Goal: Communication & Community: Answer question/provide support

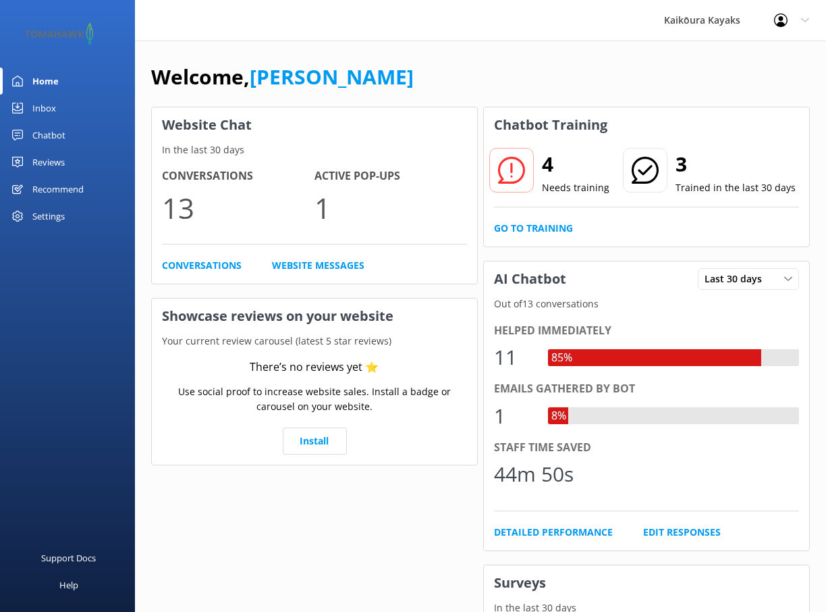
click at [520, 175] on icon at bounding box center [511, 170] width 27 height 27
click at [552, 166] on h2 "4" at bounding box center [576, 164] width 68 height 32
click at [515, 170] on icon at bounding box center [511, 170] width 27 height 27
click at [46, 132] on div "Chatbot" at bounding box center [48, 135] width 33 height 27
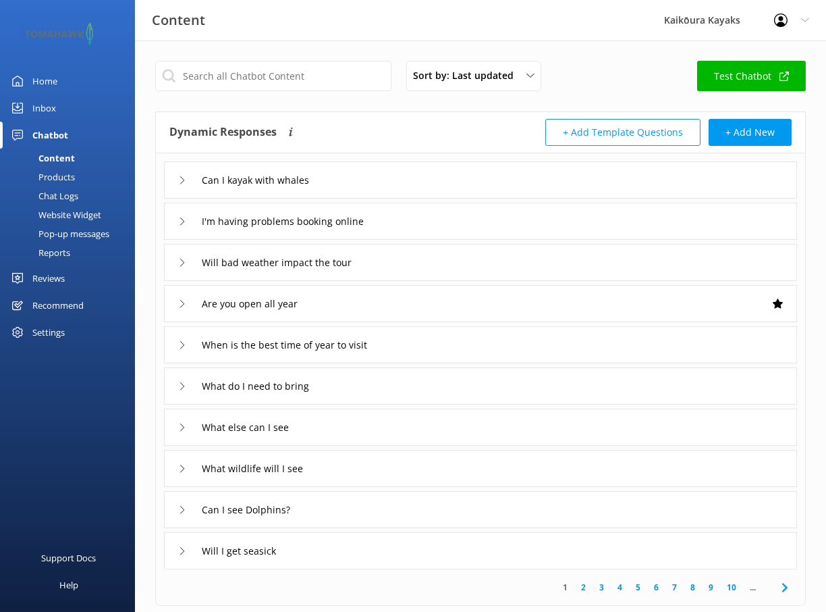
click at [51, 193] on div "Chat Logs" at bounding box center [43, 195] width 70 height 19
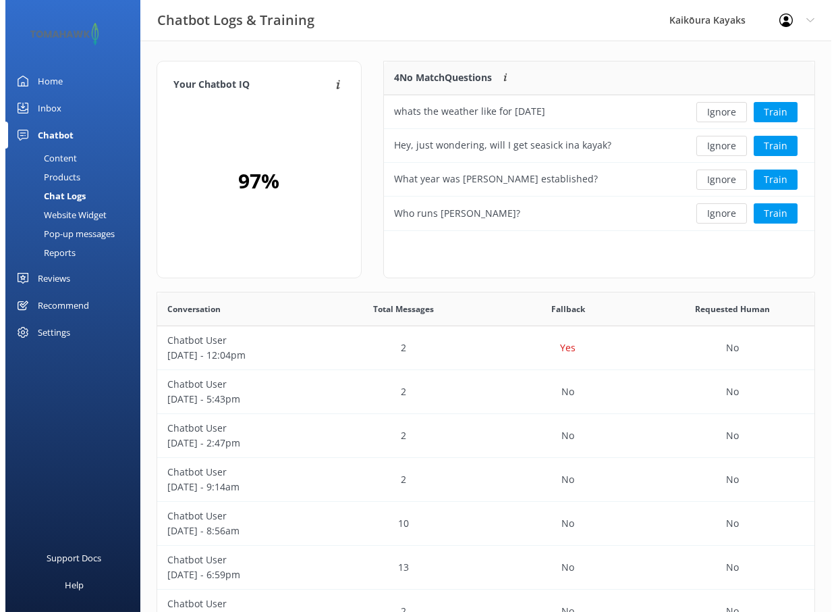
scroll to position [463, 647]
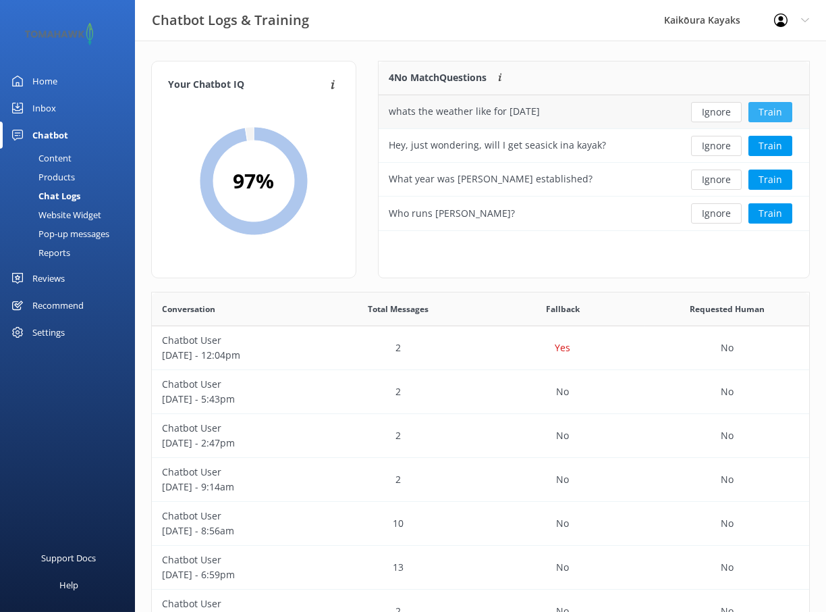
click at [771, 111] on button "Train" at bounding box center [771, 112] width 44 height 20
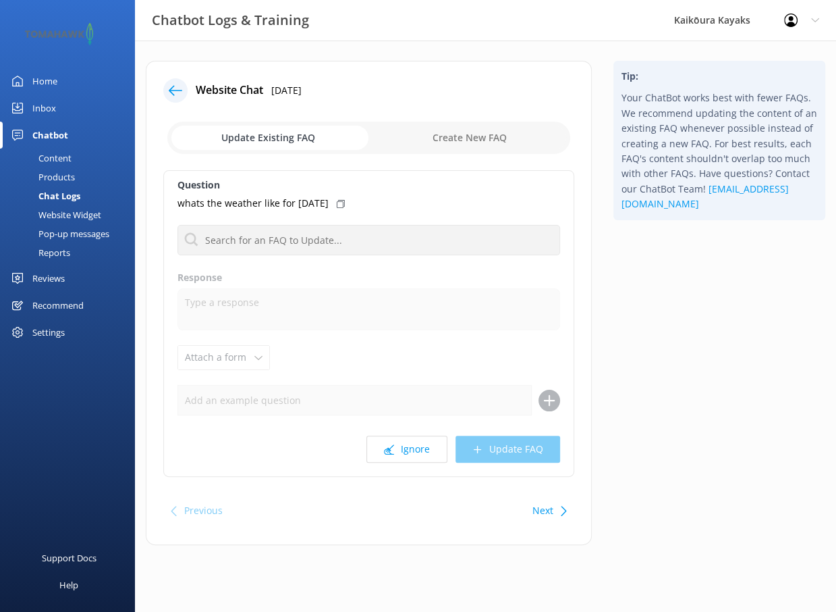
click at [280, 138] on input "checkbox" at bounding box center [368, 138] width 403 height 32
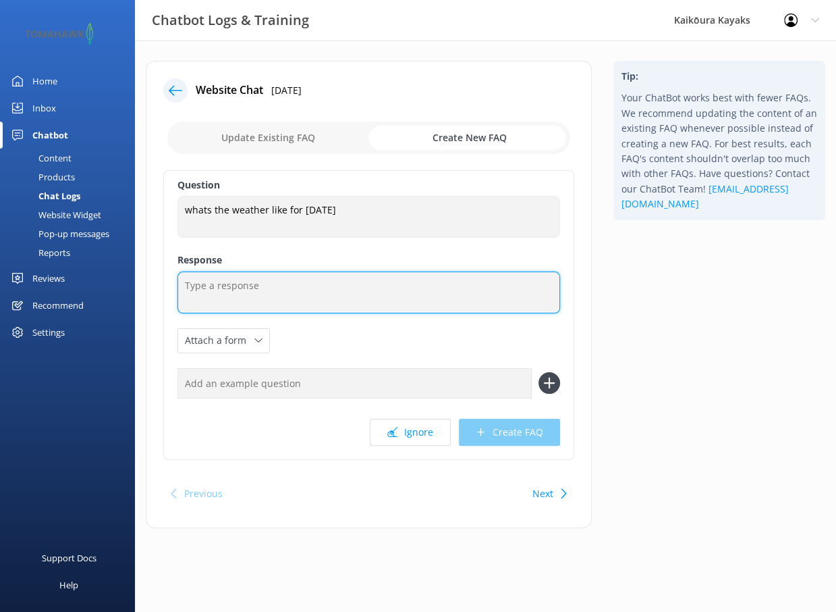
click at [205, 288] on textarea at bounding box center [369, 292] width 383 height 42
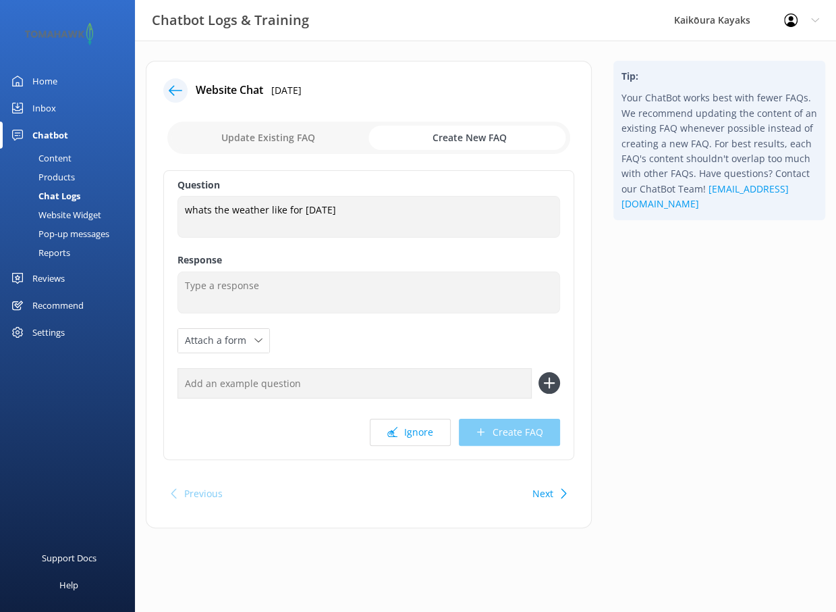
click at [283, 130] on input "checkbox" at bounding box center [368, 138] width 403 height 32
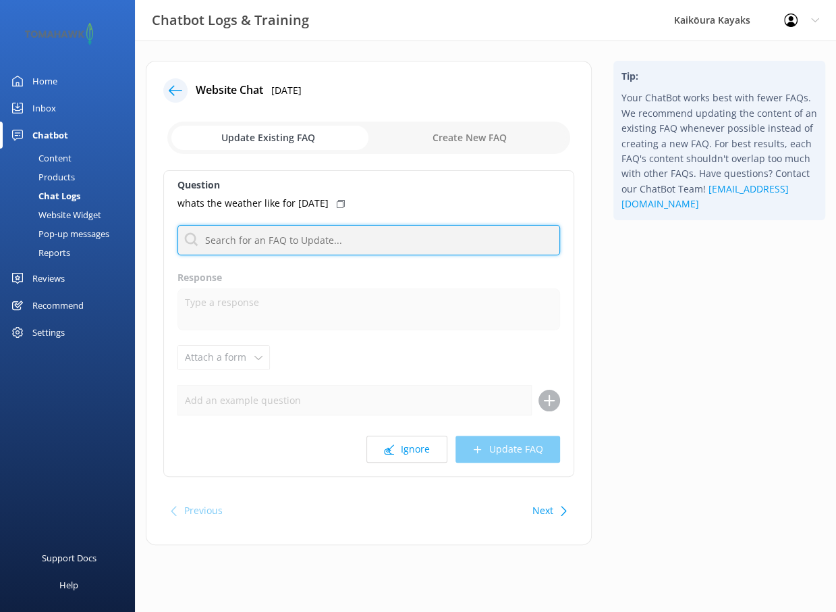
click at [364, 238] on input "text" at bounding box center [369, 240] width 383 height 30
click at [387, 246] on input "text" at bounding box center [369, 240] width 383 height 30
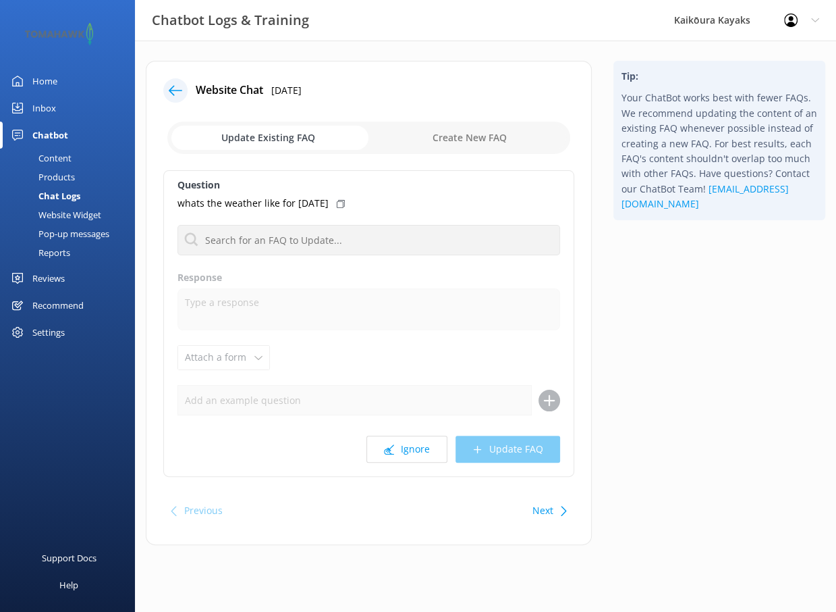
click at [468, 134] on input "checkbox" at bounding box center [368, 138] width 403 height 32
checkbox input "true"
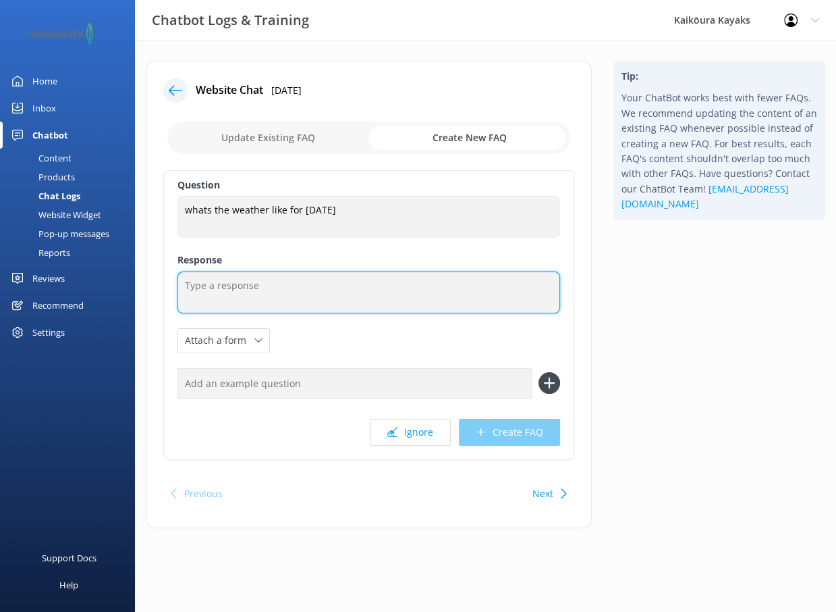
click at [259, 295] on textarea at bounding box center [369, 292] width 383 height 42
click at [426, 286] on textarea "You can view the latest weather forecast here" at bounding box center [369, 292] width 383 height 42
paste textarea "[URL][DOMAIN_NAME]"
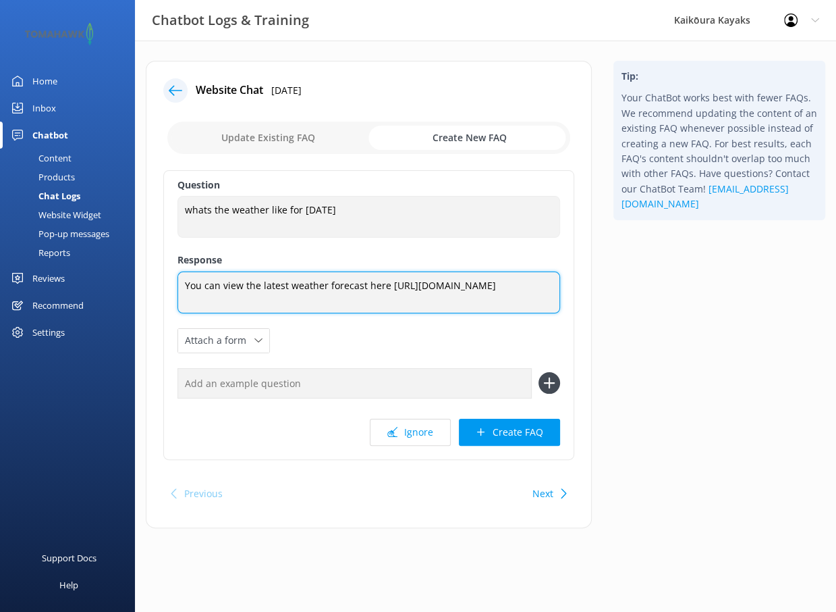
drag, startPoint x: 383, startPoint y: 284, endPoint x: 365, endPoint y: 282, distance: 18.3
click at [365, 282] on textarea "You can view the latest weather forecast here [URL][DOMAIN_NAME]" at bounding box center [369, 292] width 383 height 42
drag, startPoint x: 373, startPoint y: 284, endPoint x: 492, endPoint y: 282, distance: 119.5
click at [492, 282] on textarea "You can view the latest weather forecast here [URL][DOMAIN_NAME]" at bounding box center [369, 292] width 383 height 42
drag, startPoint x: 388, startPoint y: 284, endPoint x: 406, endPoint y: 296, distance: 21.9
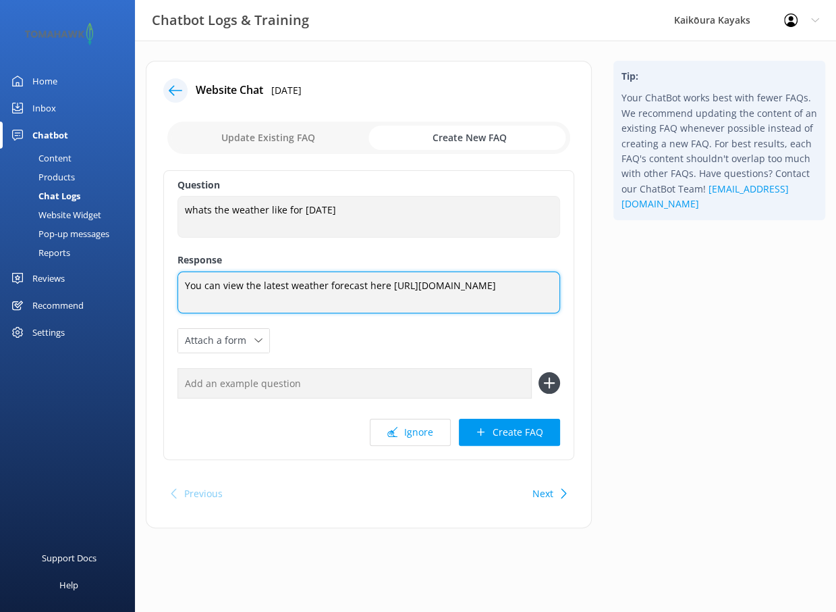
click at [407, 297] on textarea "You can view the latest weather forecast here [URL][DOMAIN_NAME]" at bounding box center [369, 292] width 383 height 42
drag, startPoint x: 406, startPoint y: 286, endPoint x: 372, endPoint y: 280, distance: 34.8
click at [372, 280] on textarea "You can view the latest weather forecast here [URL][DOMAIN_NAME]" at bounding box center [369, 292] width 383 height 42
drag, startPoint x: 390, startPoint y: 287, endPoint x: 365, endPoint y: 282, distance: 25.4
click at [365, 283] on textarea "You can view the latest weather forecast here [URL][DOMAIN_NAME]" at bounding box center [369, 292] width 383 height 42
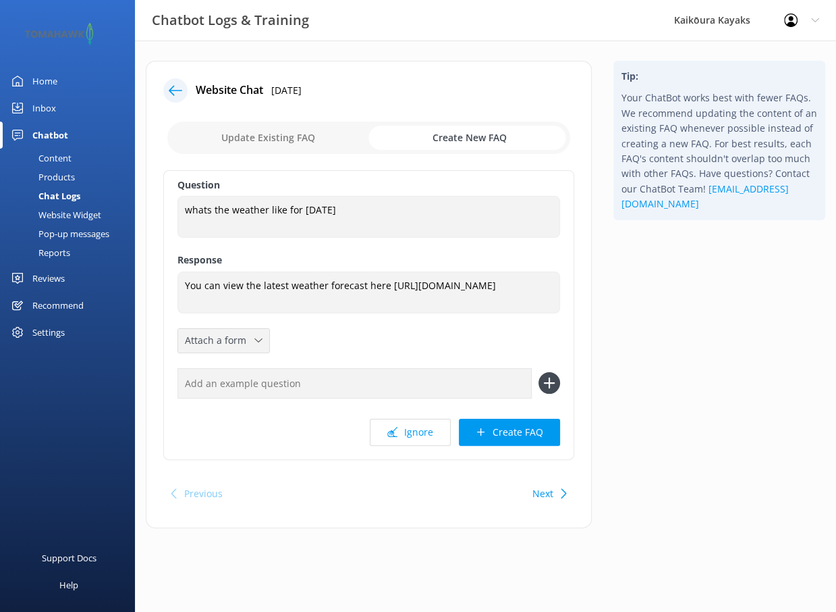
click at [261, 339] on div "Attach a form" at bounding box center [224, 340] width 84 height 17
click at [354, 338] on div "Question whats the weather like for [DATE] whats the weather like for [DATE] Re…" at bounding box center [368, 315] width 411 height 290
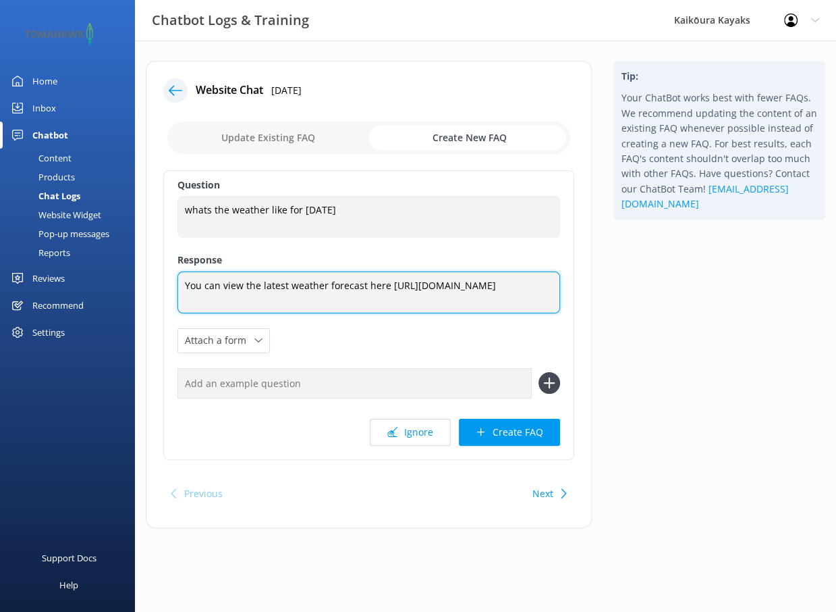
drag, startPoint x: 385, startPoint y: 285, endPoint x: 367, endPoint y: 286, distance: 18.9
click at [367, 286] on textarea "You can view the latest weather forecast here [URL][DOMAIN_NAME]" at bounding box center [369, 292] width 383 height 42
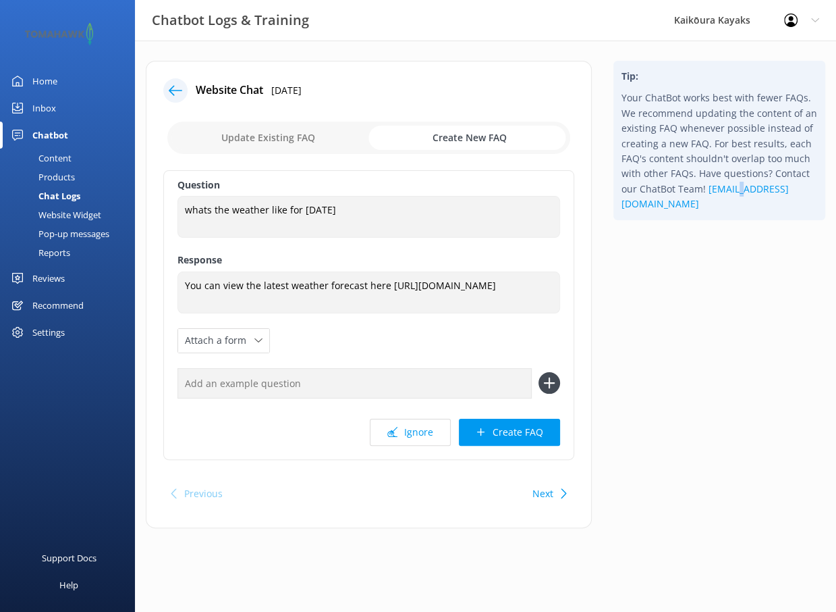
drag, startPoint x: 368, startPoint y: 284, endPoint x: 740, endPoint y: 442, distance: 404.4
click at [740, 442] on div "Tip: Your ChatBot works best with fewer FAQs. We recommend updating the content…" at bounding box center [720, 301] width 234 height 481
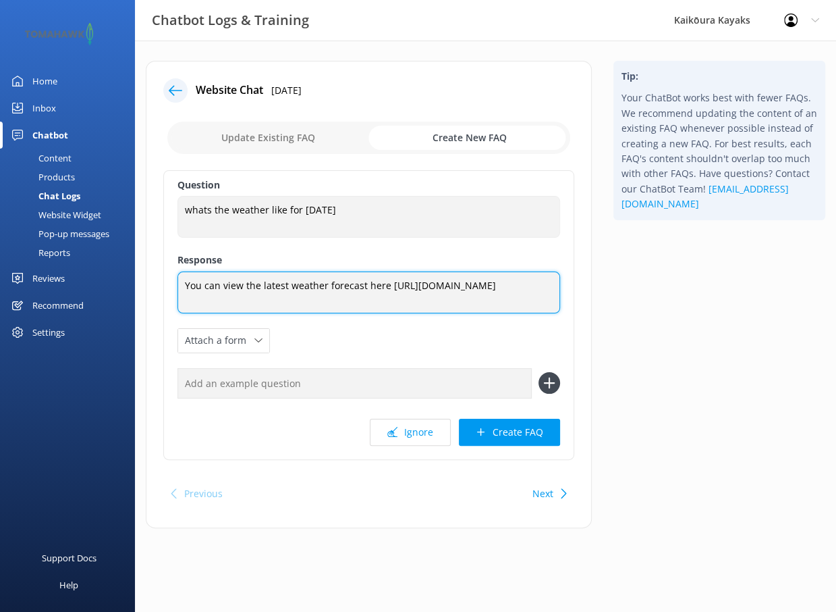
drag, startPoint x: 385, startPoint y: 284, endPoint x: 365, endPoint y: 279, distance: 20.7
click at [365, 279] on textarea "You can view the latest weather forecast here [URL][DOMAIN_NAME]" at bounding box center [369, 292] width 383 height 42
click at [408, 301] on textarea "You can view the latest weather forecast at [URL][DOMAIN_NAME]" at bounding box center [369, 292] width 383 height 42
drag, startPoint x: 405, startPoint y: 296, endPoint x: 385, endPoint y: 319, distance: 30.6
click at [385, 314] on textarea "You can view the latest weather forecast at [URL][DOMAIN_NAME], we do use two d…" at bounding box center [369, 292] width 383 height 43
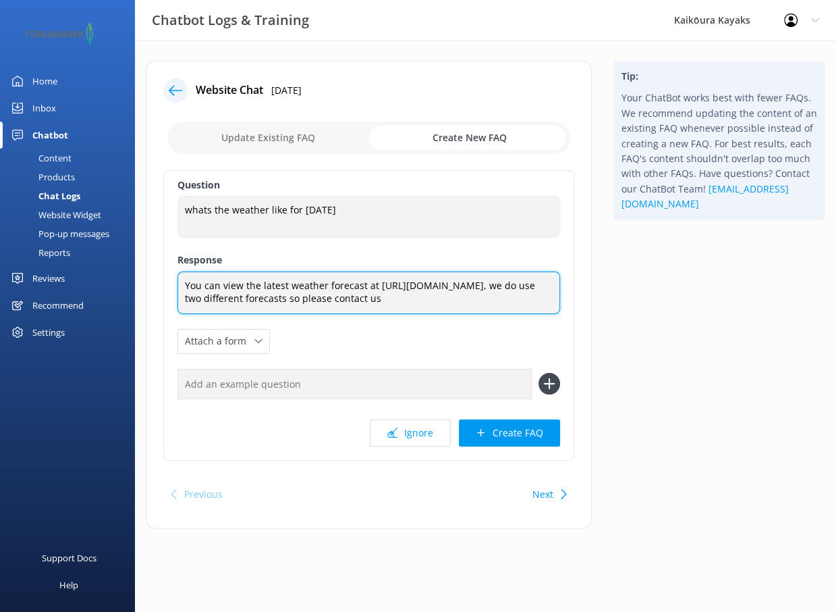
click at [286, 314] on textarea "You can view the latest weather forecast at [URL][DOMAIN_NAME], we do use two d…" at bounding box center [369, 292] width 383 height 43
click at [385, 286] on textarea "You can view the latest weather forecast at [URL][DOMAIN_NAME], we do use two d…" at bounding box center [369, 292] width 383 height 43
drag, startPoint x: 363, startPoint y: 315, endPoint x: 182, endPoint y: 286, distance: 182.7
click at [182, 286] on textarea "You can view the latest weather forecast at [URL][DOMAIN_NAME], we do use two d…" at bounding box center [369, 292] width 383 height 43
type textarea "You can view the latest weather forecast at [URL][DOMAIN_NAME], we do use two d…"
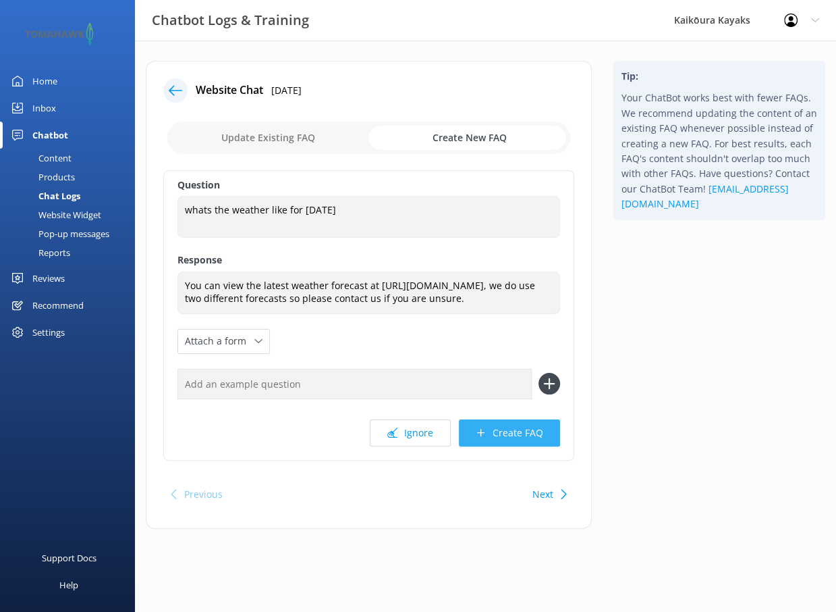
click at [506, 443] on button "Create FAQ" at bounding box center [509, 432] width 101 height 27
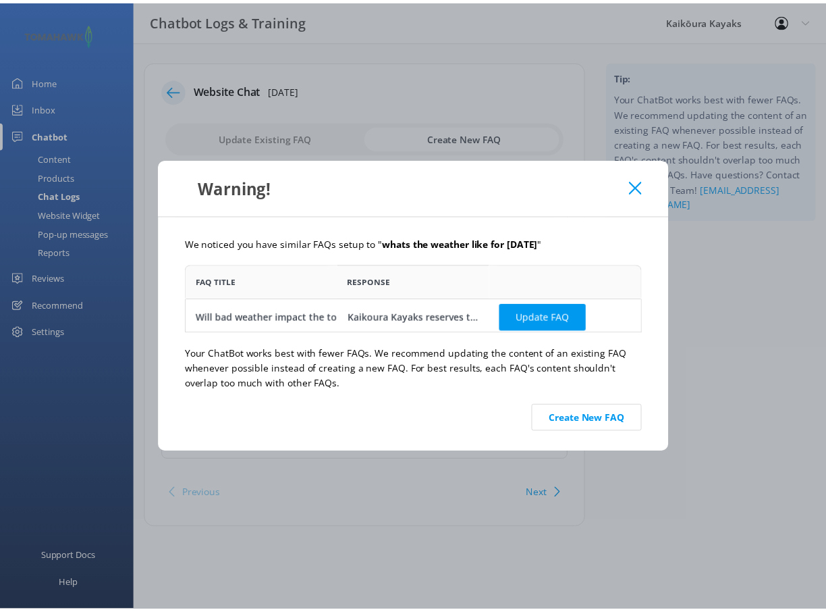
scroll to position [58, 452]
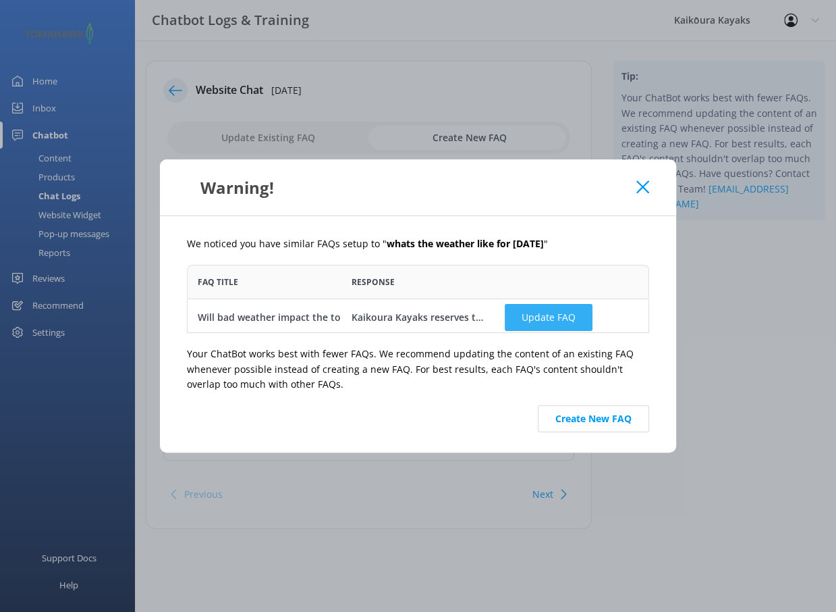
click at [537, 316] on button "Update FAQ" at bounding box center [549, 317] width 88 height 27
checkbox input "false"
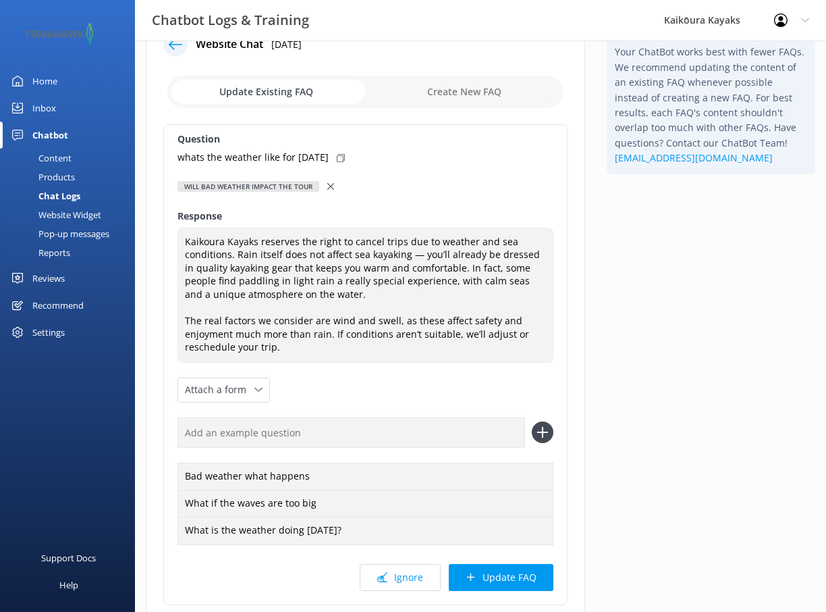
scroll to position [135, 0]
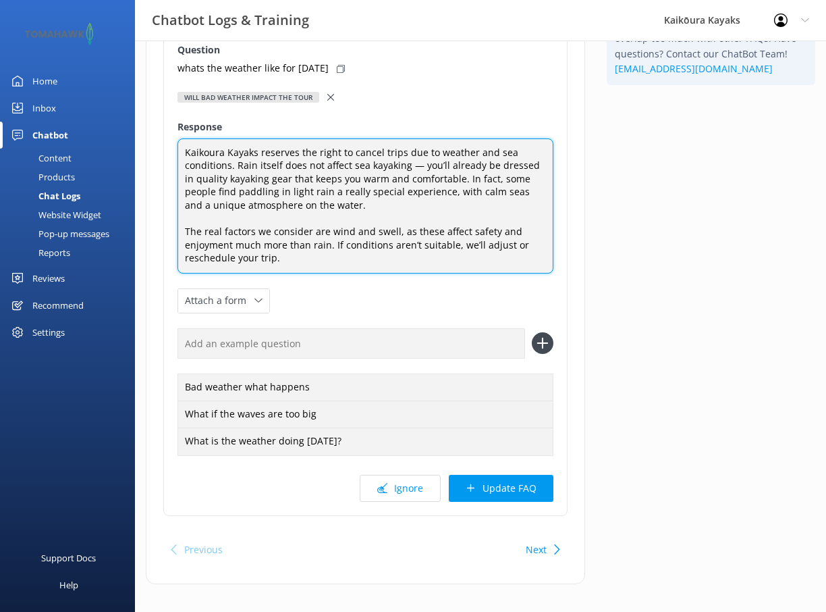
drag, startPoint x: 232, startPoint y: 164, endPoint x: 197, endPoint y: 165, distance: 34.4
click at [197, 165] on textarea "Kaikoura Kayaks reserves the right to cancel trips due to weather and sea condi…" at bounding box center [366, 205] width 376 height 135
drag, startPoint x: 184, startPoint y: 149, endPoint x: 234, endPoint y: 160, distance: 51.9
click at [234, 160] on textarea "Kaikoura Kayaks reserves the right to cancel trips due to weather and sea condi…" at bounding box center [366, 205] width 376 height 135
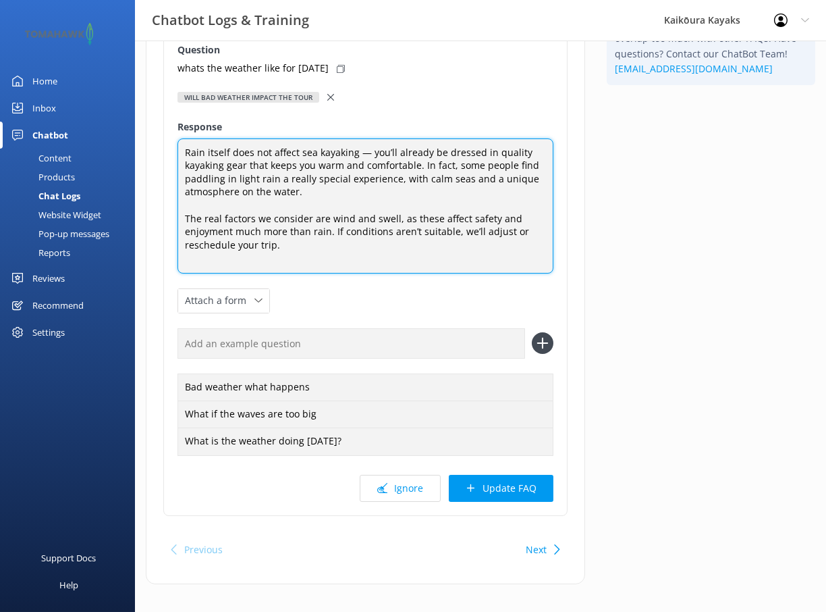
scroll to position [133, 0]
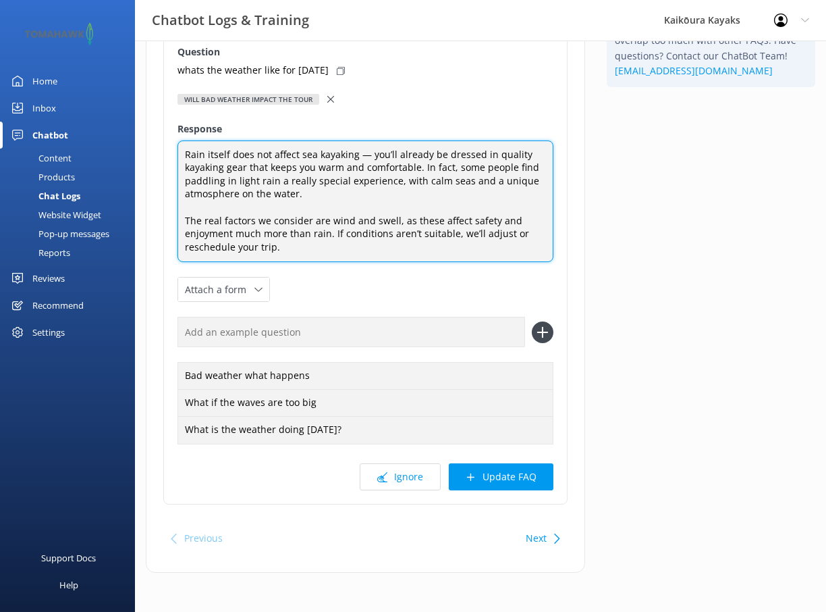
type textarea "Rain itself does not affect sea kayaking — you’ll already be dressed in quality…"
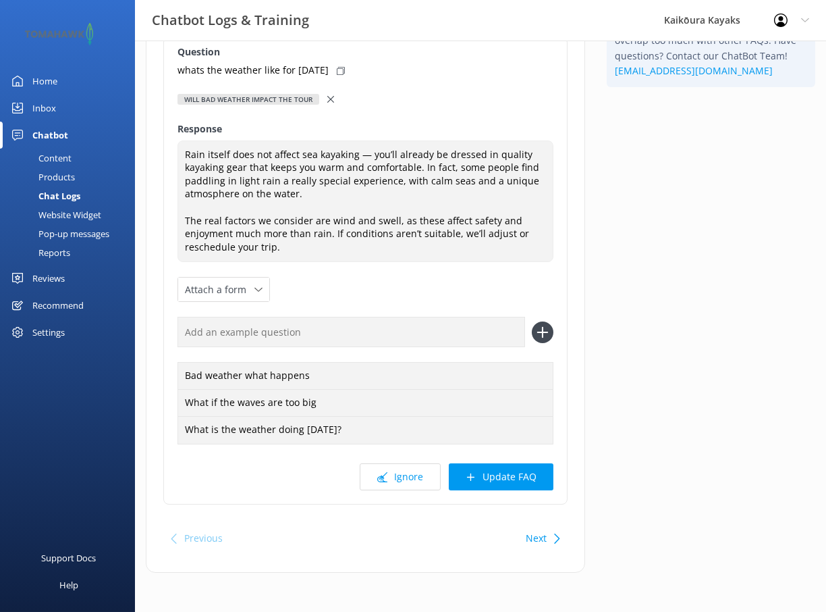
click at [300, 331] on input "text" at bounding box center [352, 332] width 348 height 30
type input "I"
type input "If it is raining will you still go"
click at [545, 330] on use at bounding box center [542, 332] width 11 height 11
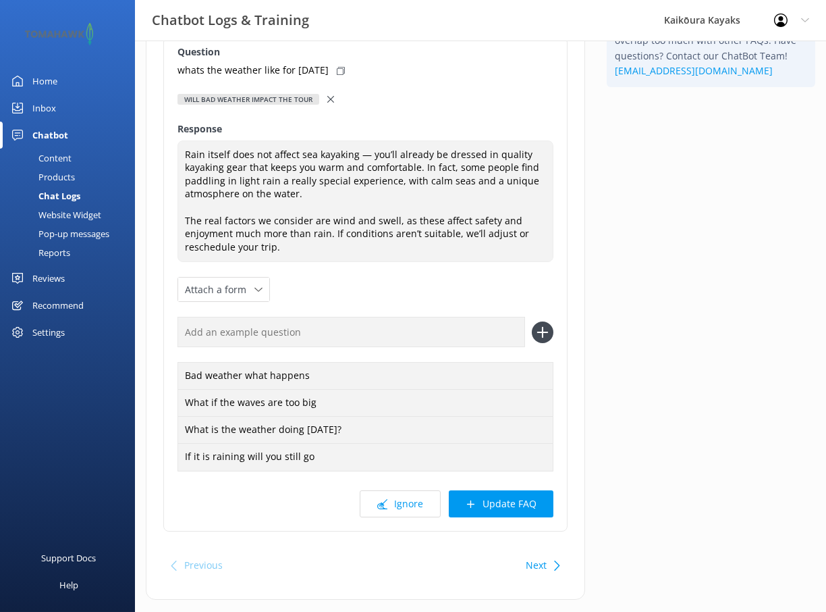
click at [58, 157] on div "Content" at bounding box center [39, 158] width 63 height 19
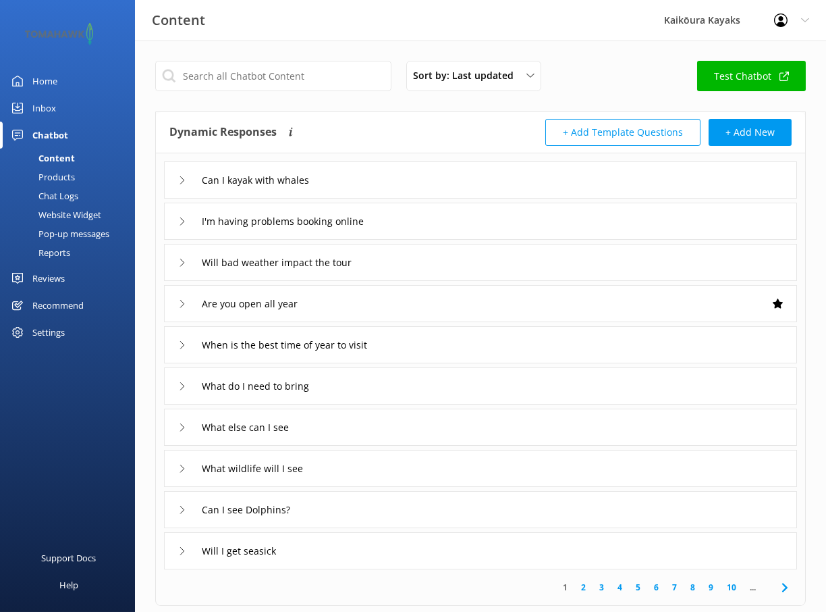
click at [184, 263] on icon at bounding box center [182, 263] width 8 height 8
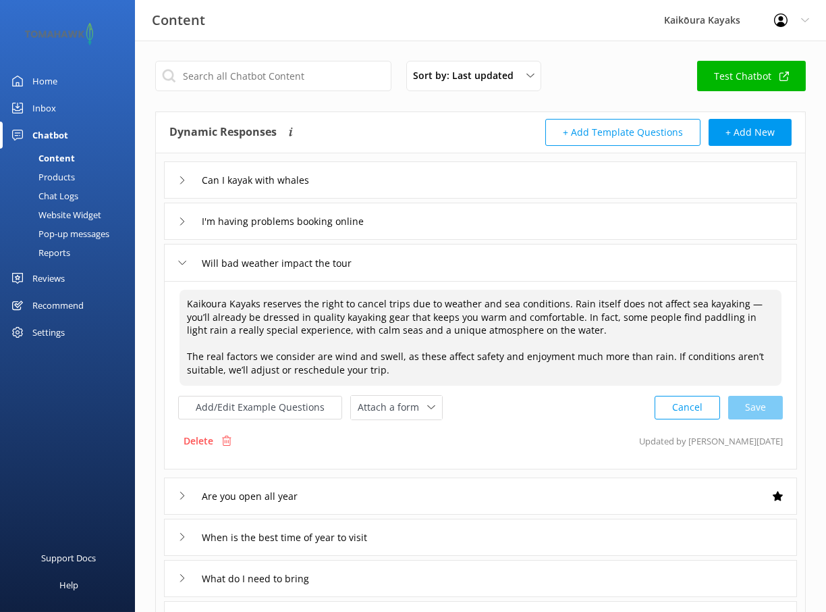
drag, startPoint x: 558, startPoint y: 303, endPoint x: 162, endPoint y: 302, distance: 396.3
click at [162, 302] on div "Can I kayak with whales I'm having problems booking online Will bad weather imp…" at bounding box center [480, 457] width 649 height 608
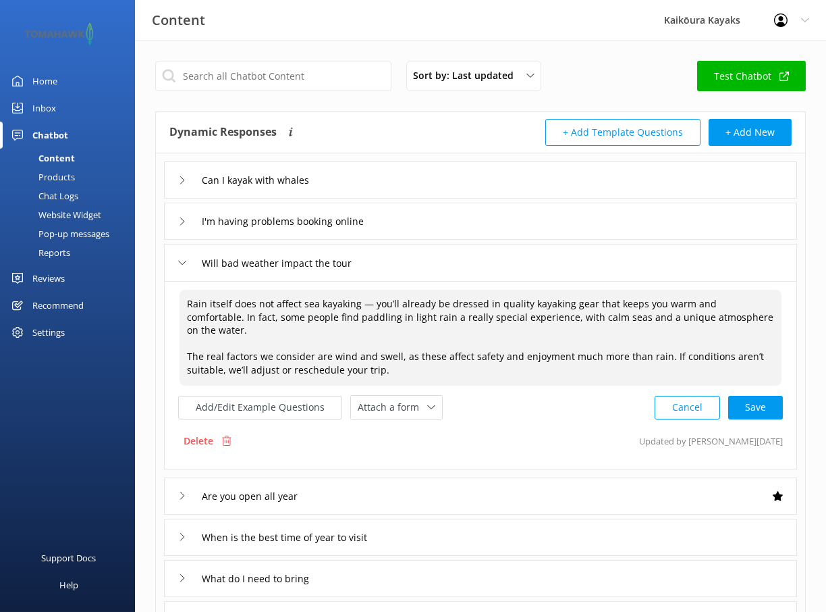
click at [188, 302] on textarea "Rain itself does not affect sea kayaking — you’ll already be dressed in quality…" at bounding box center [481, 338] width 602 height 96
click at [751, 395] on div "Cancel Save" at bounding box center [719, 407] width 128 height 25
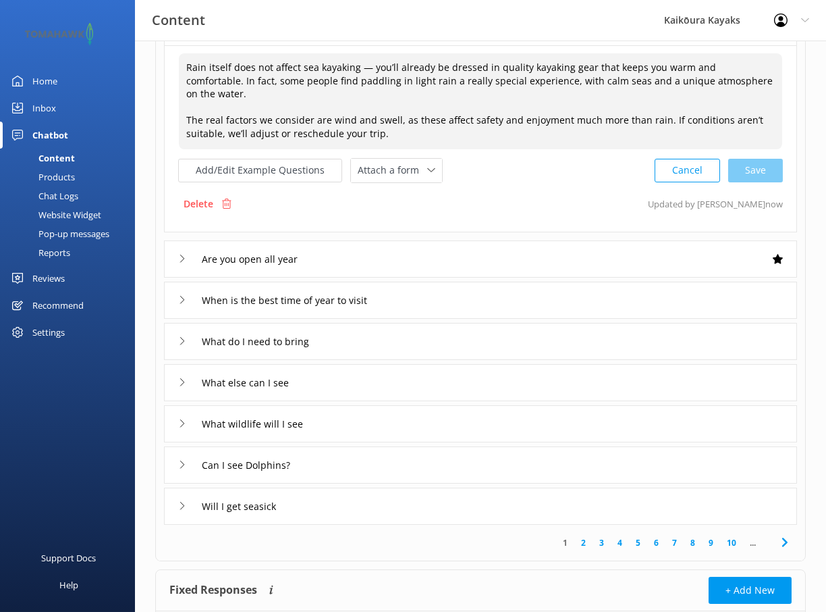
scroll to position [270, 0]
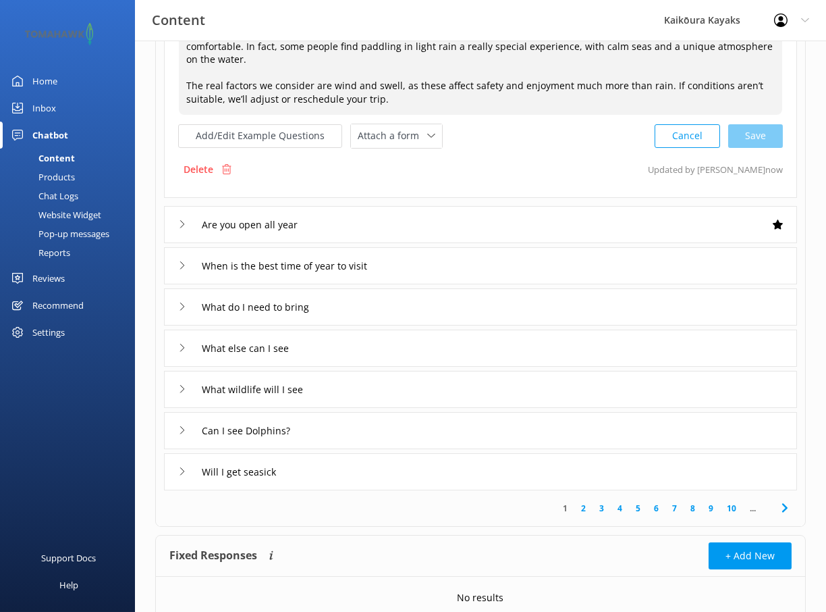
type textarea "Rain itself does not affect sea kayaking — you’ll already be dressed in quality…"
click at [584, 502] on link "2" at bounding box center [583, 508] width 18 height 13
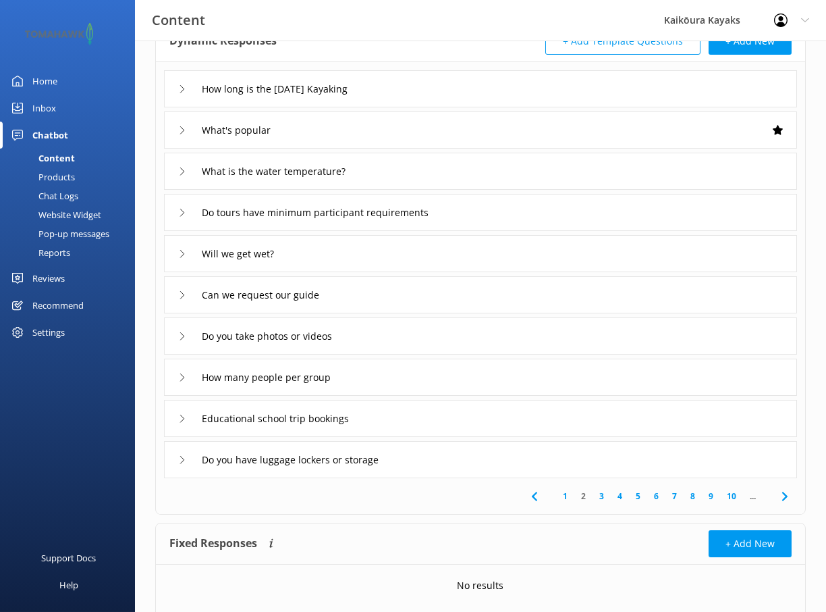
scroll to position [134, 0]
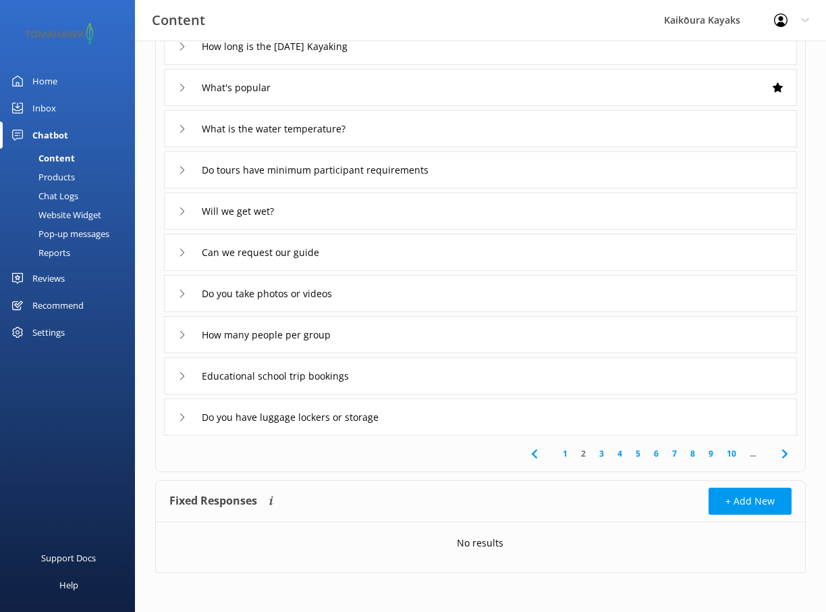
click at [603, 453] on link "3" at bounding box center [602, 453] width 18 height 13
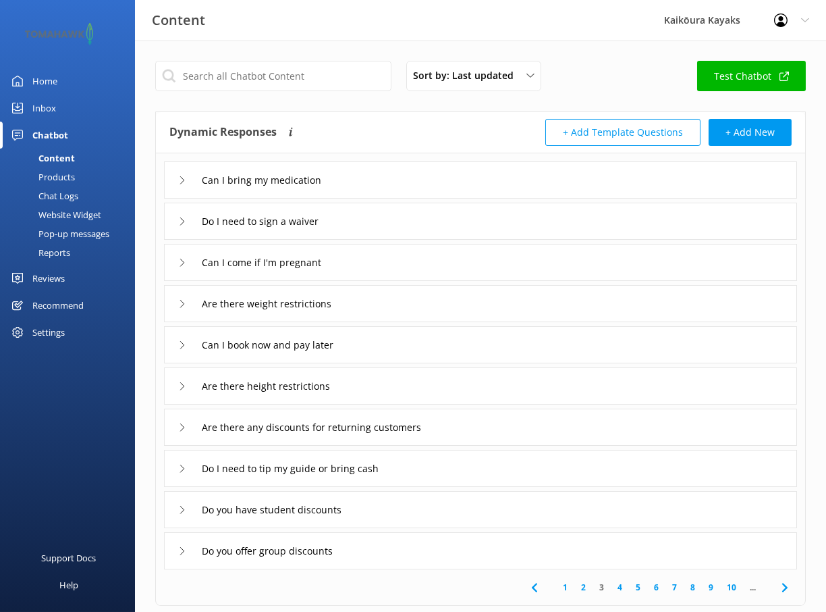
scroll to position [68, 0]
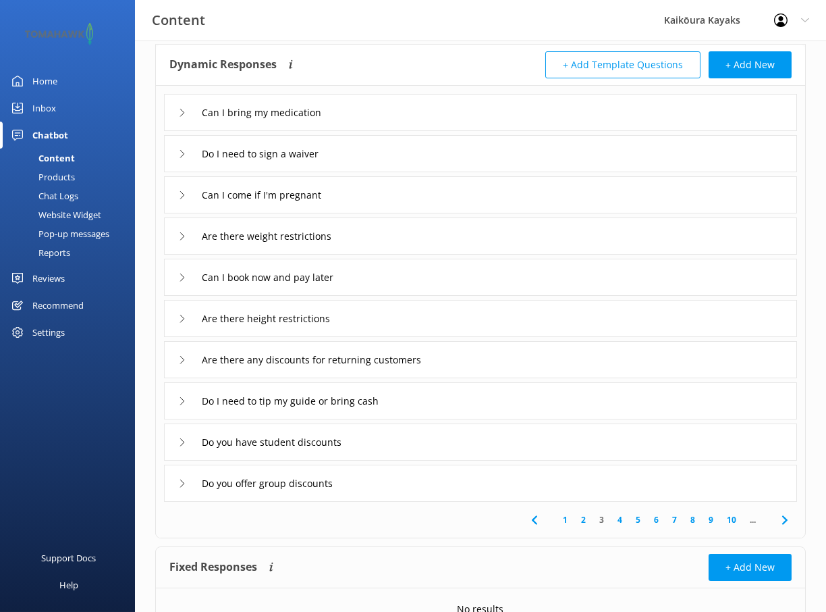
click at [618, 516] on link "4" at bounding box center [620, 519] width 18 height 13
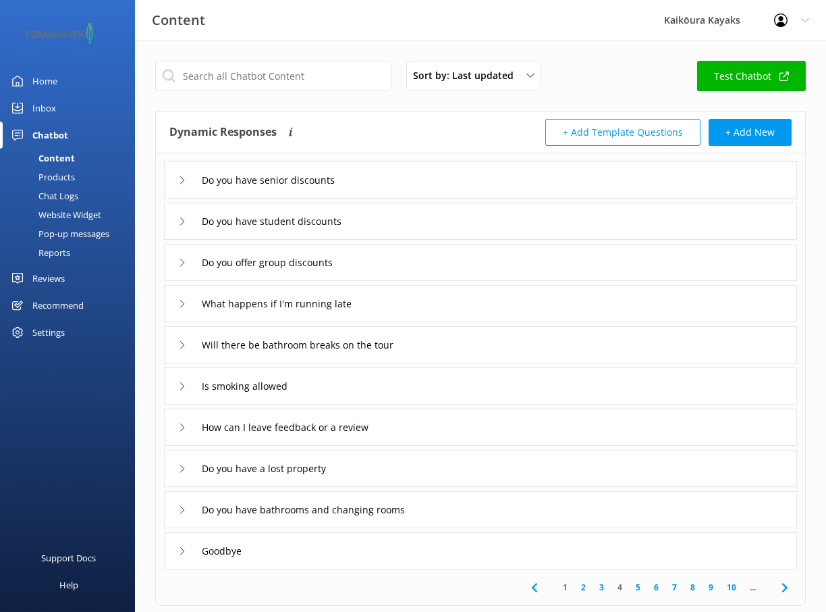
click at [639, 586] on link "5" at bounding box center [638, 587] width 18 height 13
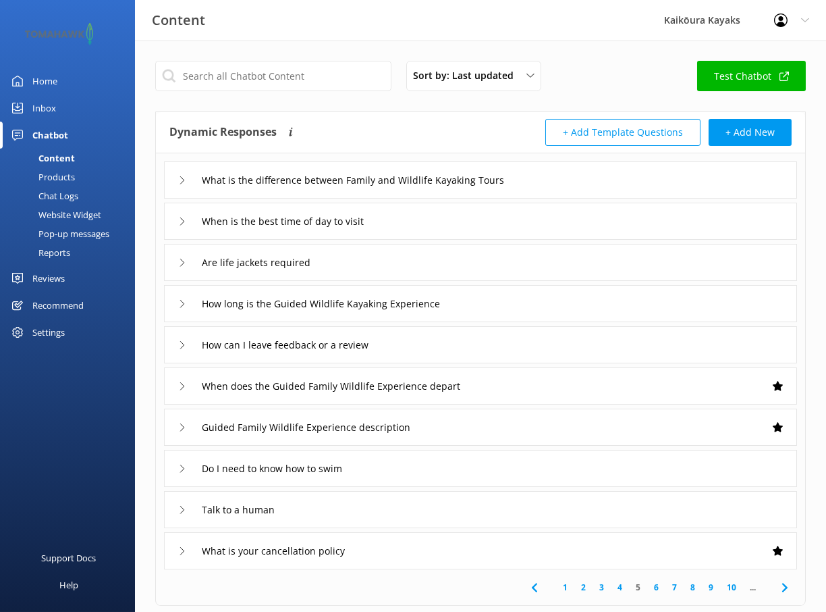
click at [655, 585] on link "6" at bounding box center [656, 587] width 18 height 13
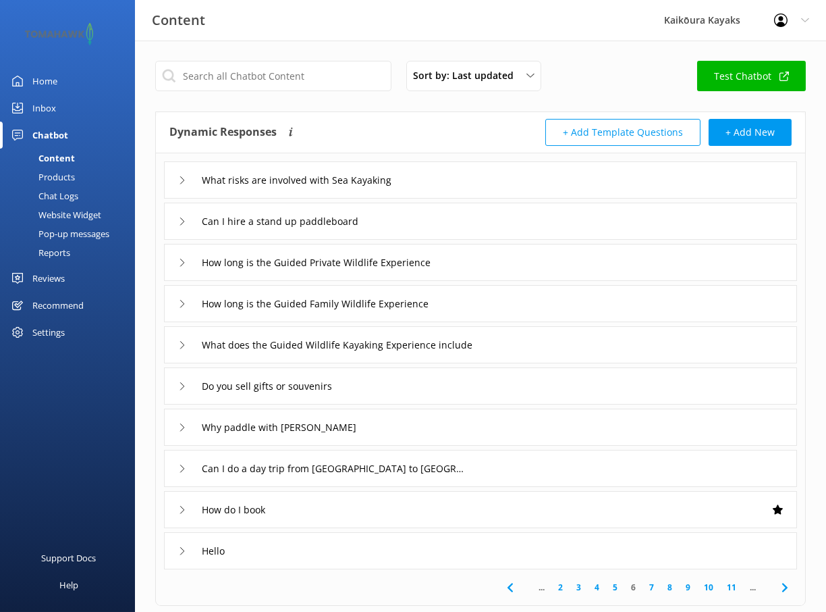
click at [654, 585] on link "7" at bounding box center [652, 587] width 18 height 13
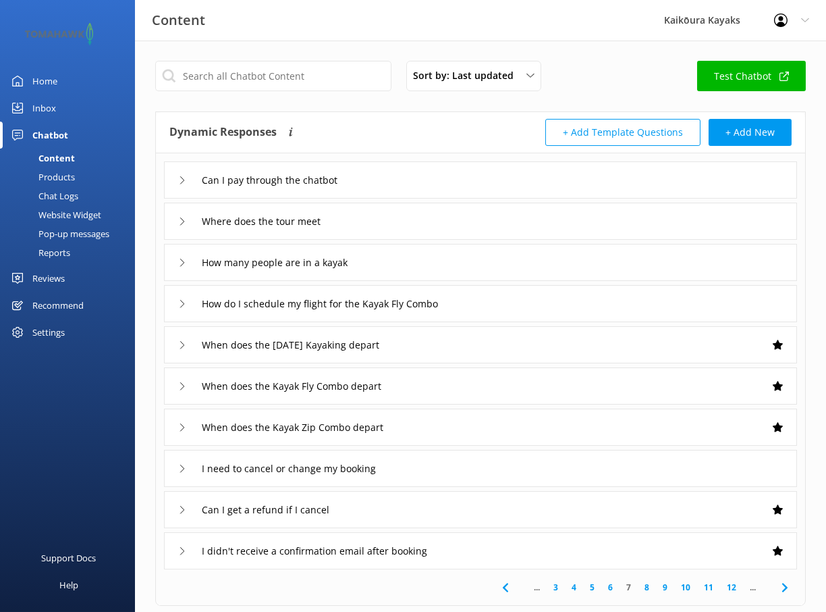
click at [651, 586] on link "8" at bounding box center [647, 587] width 18 height 13
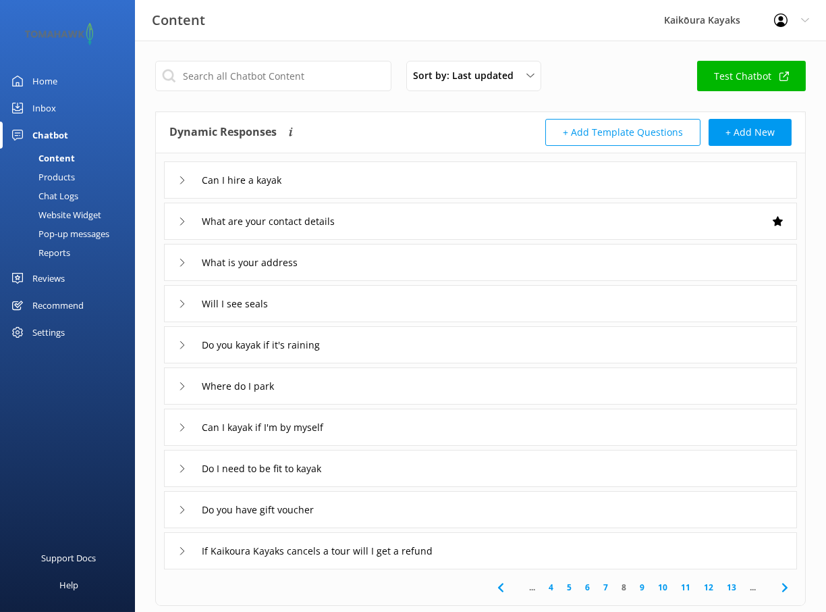
click at [182, 344] on icon at bounding box center [182, 345] width 8 height 8
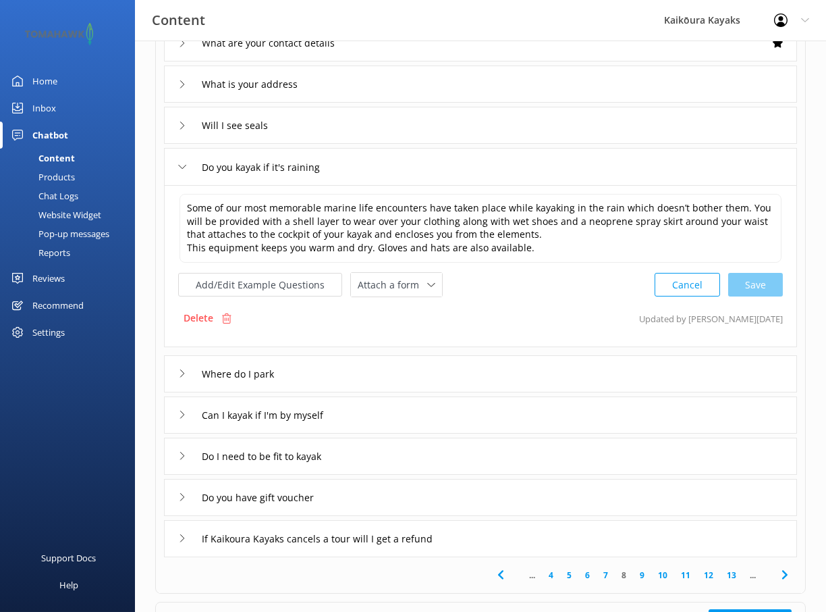
scroll to position [203, 0]
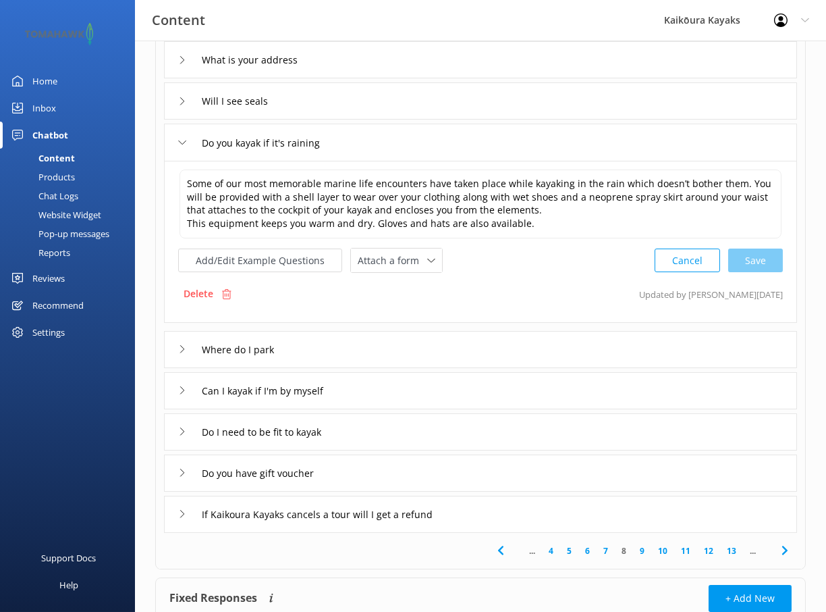
click at [641, 547] on link "9" at bounding box center [642, 550] width 18 height 13
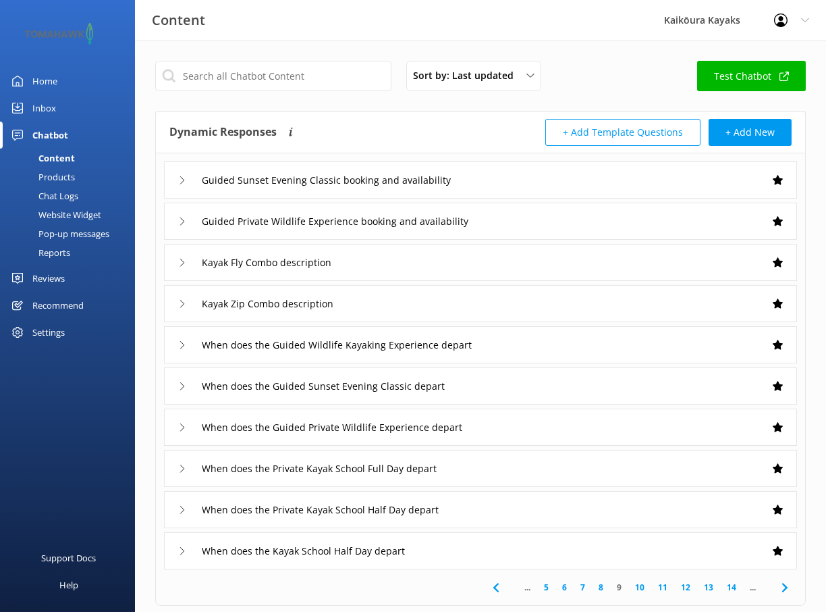
click at [639, 584] on link "10" at bounding box center [639, 587] width 23 height 13
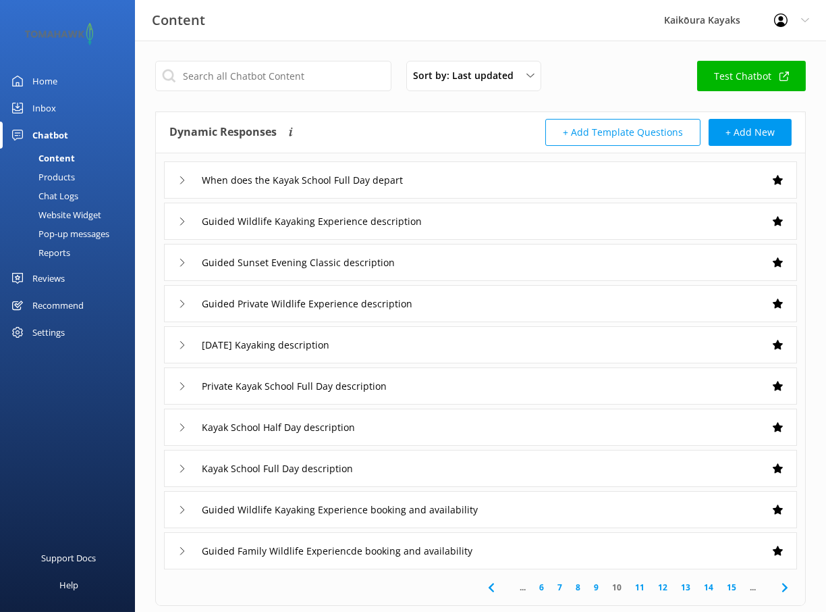
click at [642, 587] on link "11" at bounding box center [639, 587] width 23 height 13
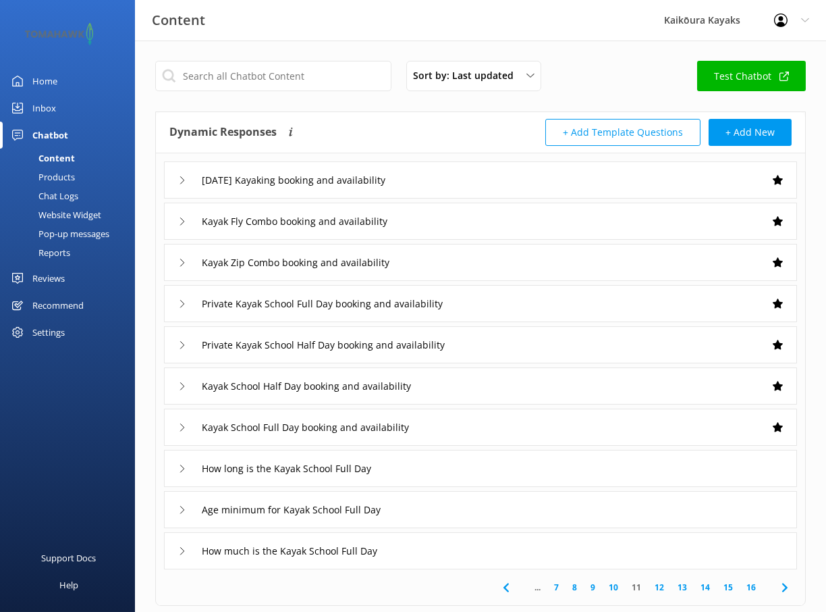
click at [662, 585] on link "12" at bounding box center [659, 587] width 23 height 13
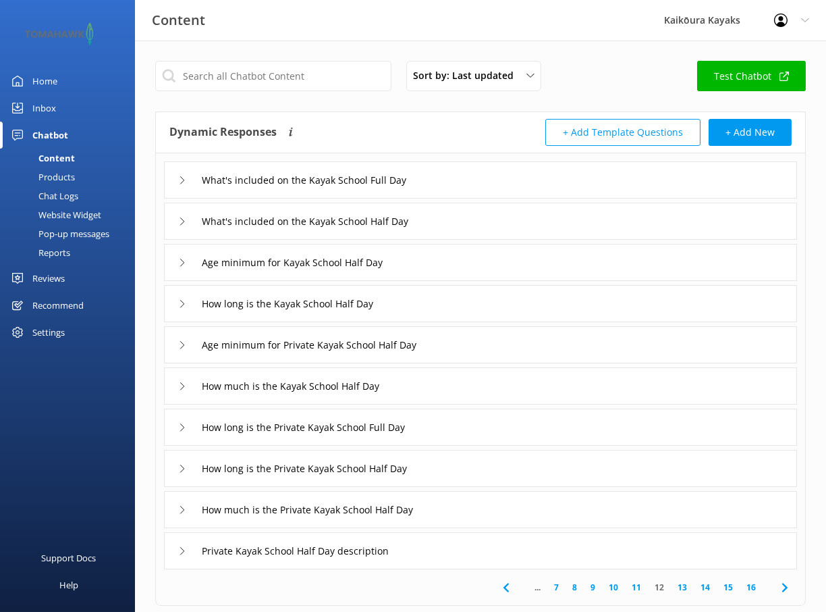
click at [682, 585] on link "13" at bounding box center [682, 587] width 23 height 13
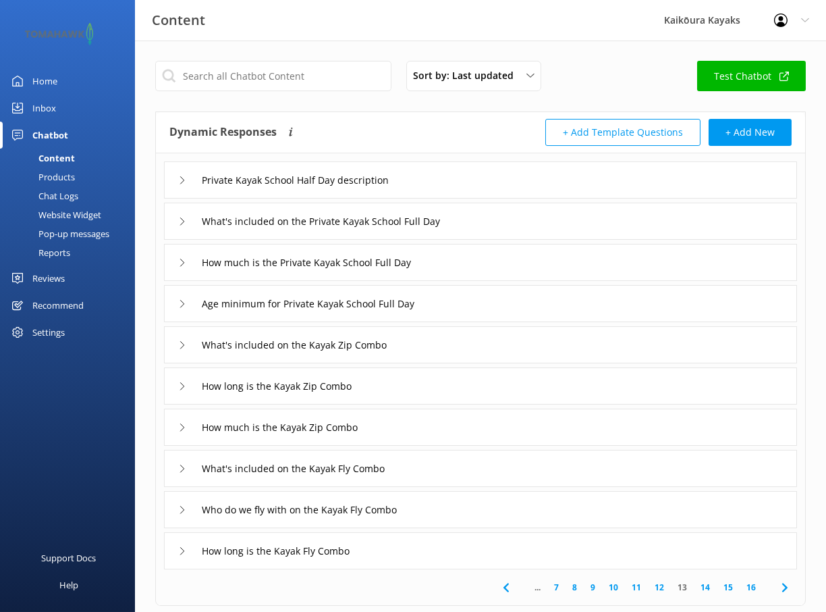
click at [708, 587] on link "14" at bounding box center [705, 587] width 23 height 13
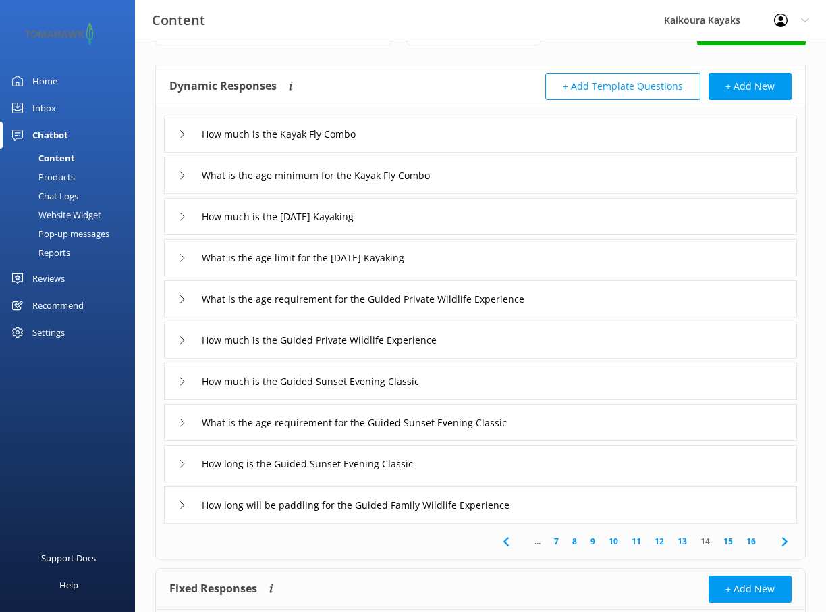
scroll to position [68, 0]
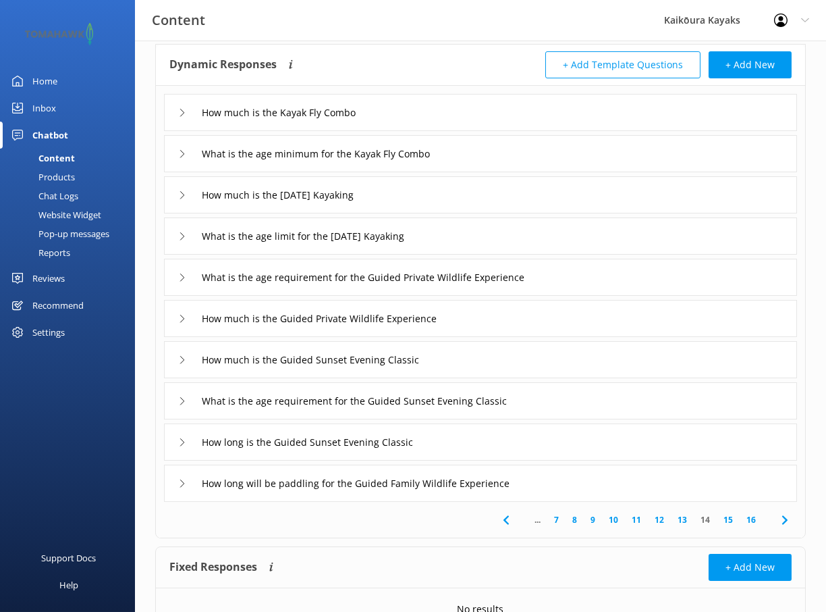
click at [727, 518] on link "15" at bounding box center [728, 519] width 23 height 13
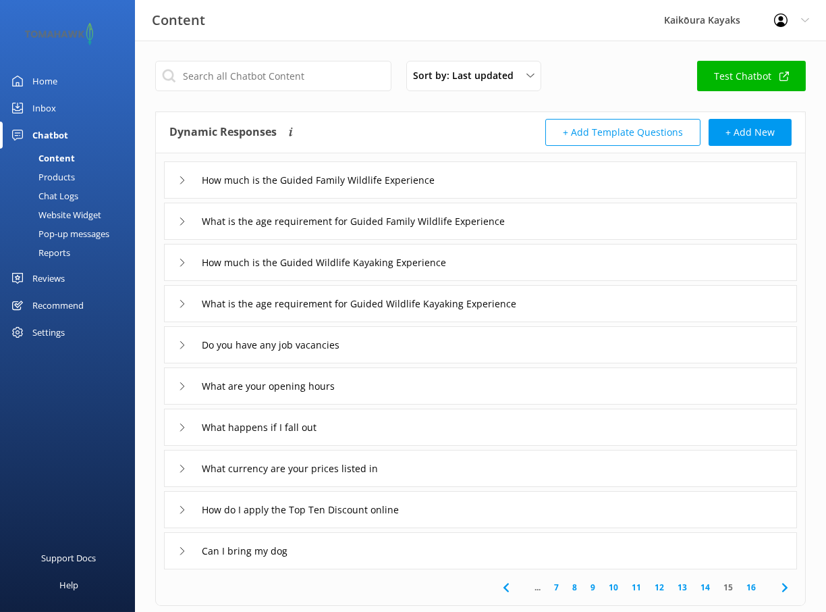
click at [751, 586] on link "16" at bounding box center [751, 587] width 23 height 13
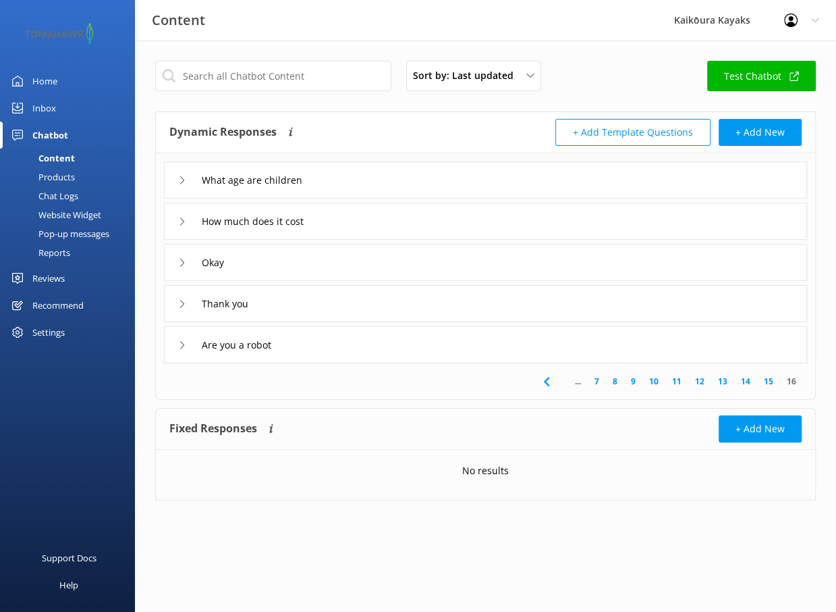
click at [61, 155] on div "Content" at bounding box center [41, 158] width 67 height 19
click at [57, 157] on div "Content" at bounding box center [41, 158] width 67 height 19
click at [54, 177] on div "Products" at bounding box center [41, 176] width 67 height 19
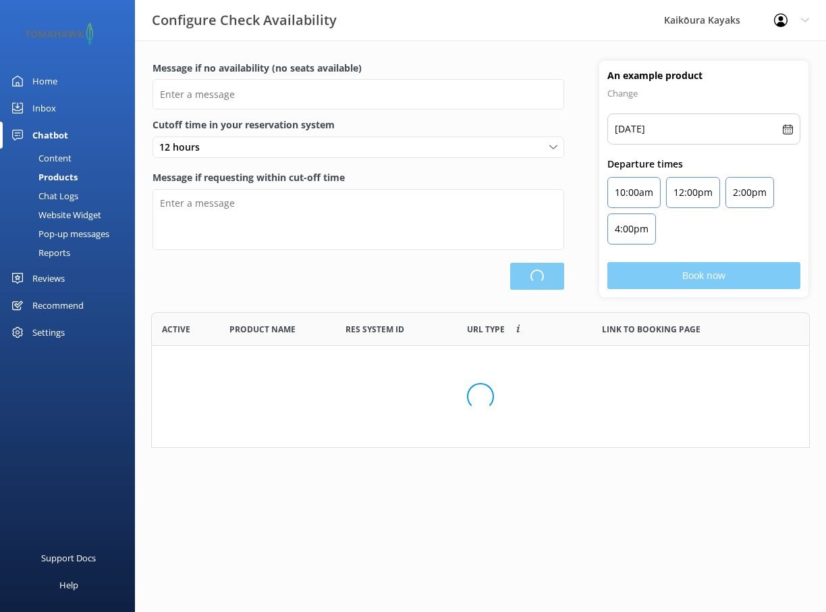
scroll to position [396, 647]
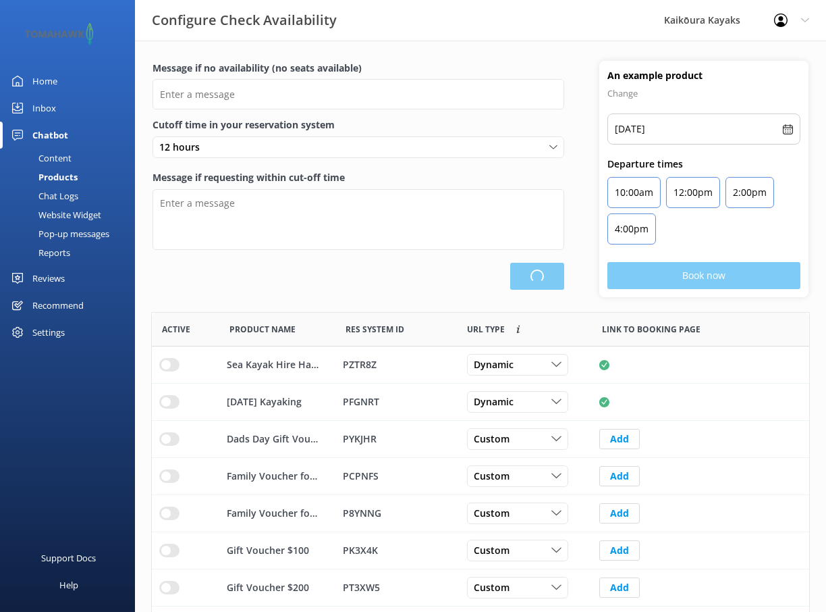
type input "There are no seats available, please check an alternative day"
type textarea "Our online booking system closes {hours} prior to departure. Please contact us …"
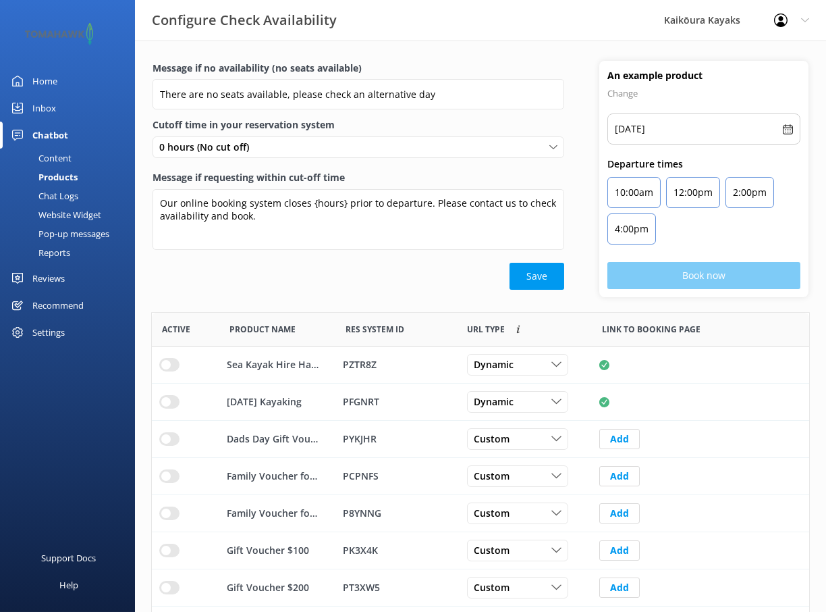
click at [55, 193] on div "Chat Logs" at bounding box center [43, 195] width 70 height 19
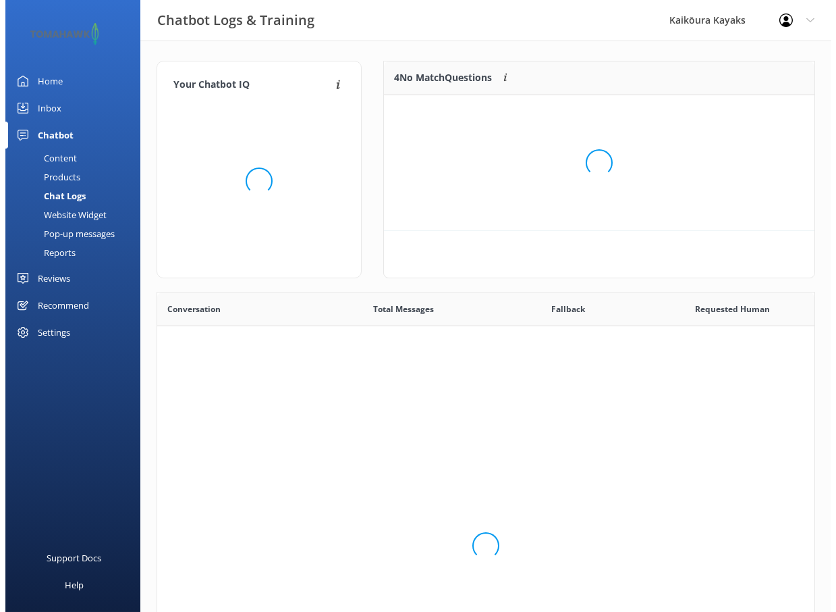
scroll to position [463, 647]
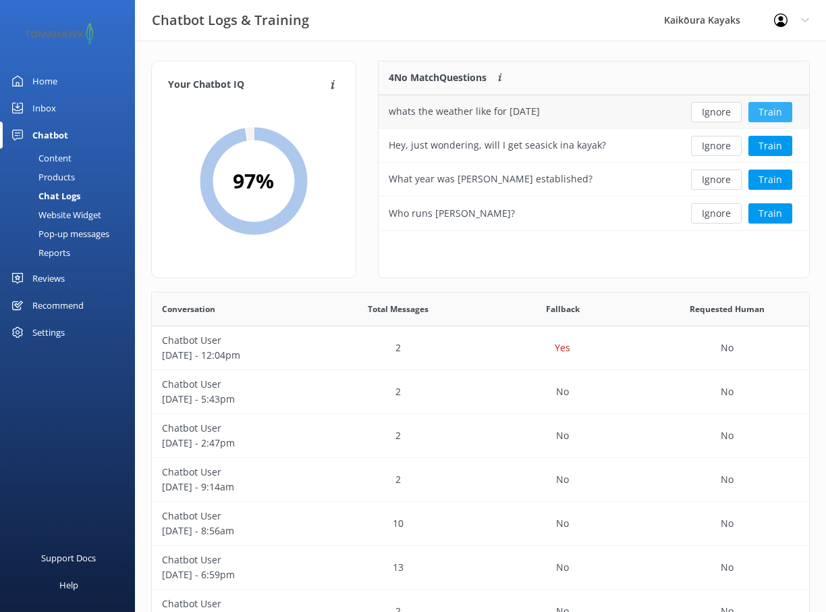
click at [776, 112] on button "Train" at bounding box center [771, 112] width 44 height 20
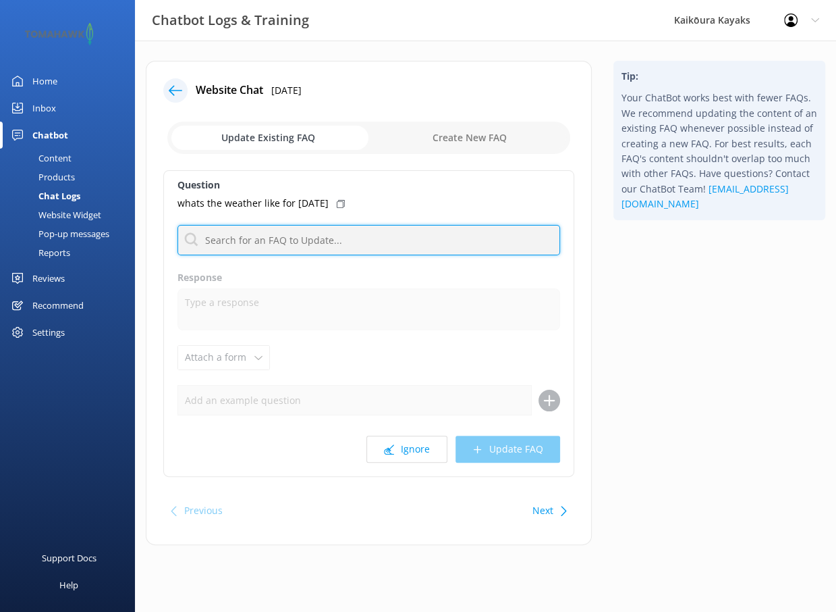
click at [225, 239] on input "text" at bounding box center [369, 240] width 383 height 30
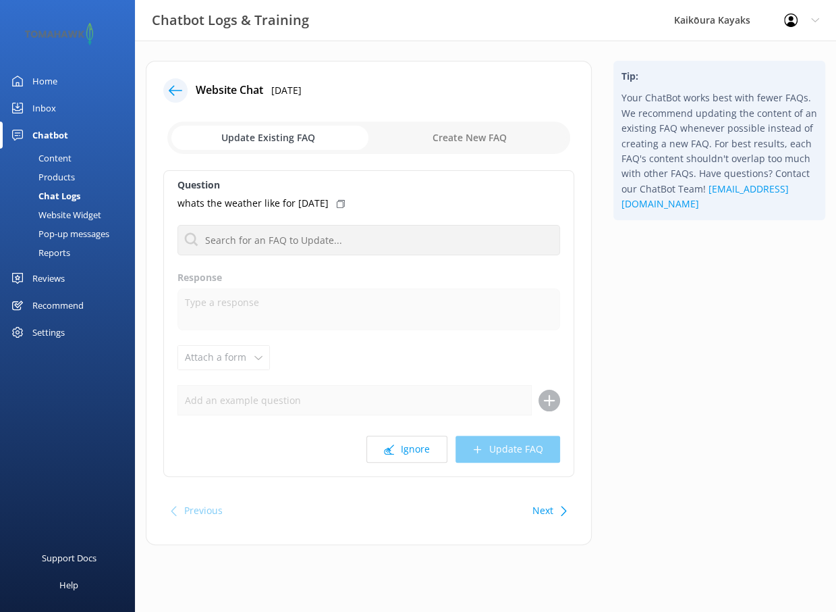
click at [679, 313] on div "Tip: Your ChatBot works best with fewer FAQs. We recommend updating the content…" at bounding box center [720, 310] width 234 height 498
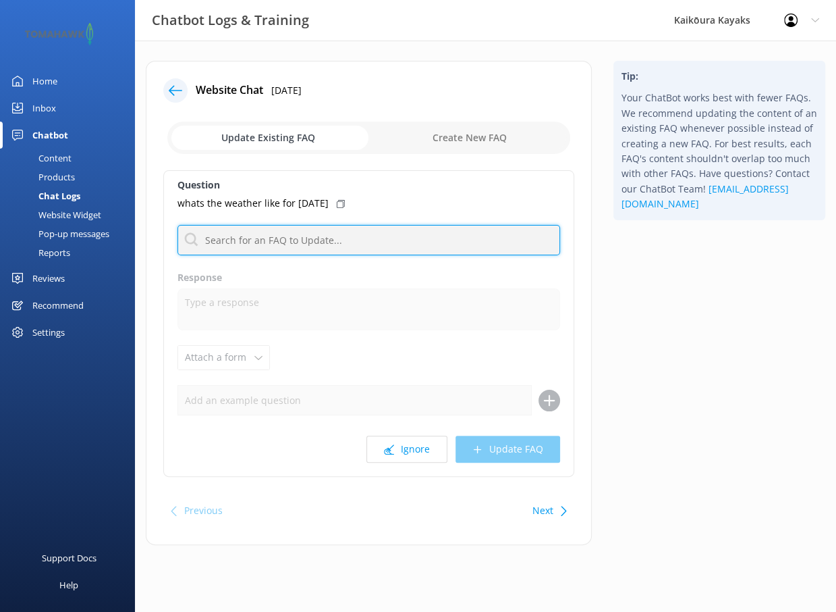
click at [261, 242] on input "text" at bounding box center [369, 240] width 383 height 30
click at [408, 245] on input "text" at bounding box center [369, 240] width 383 height 30
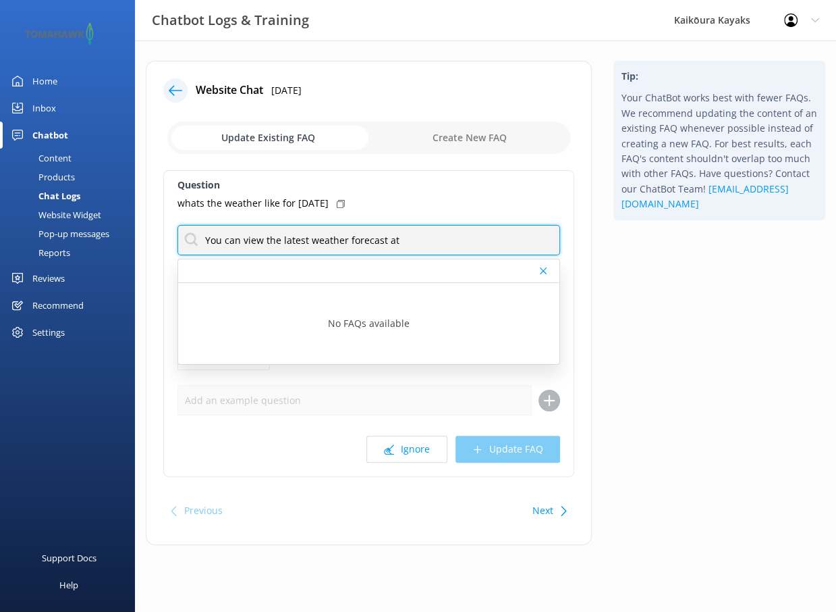
click at [431, 240] on input "You can view the latest weather forecast at" at bounding box center [369, 240] width 383 height 30
paste input "[URL][DOMAIN_NAME]"
type input "You can view the latest weather forecast at [URL][DOMAIN_NAME], [GEOGRAPHIC_DAT…"
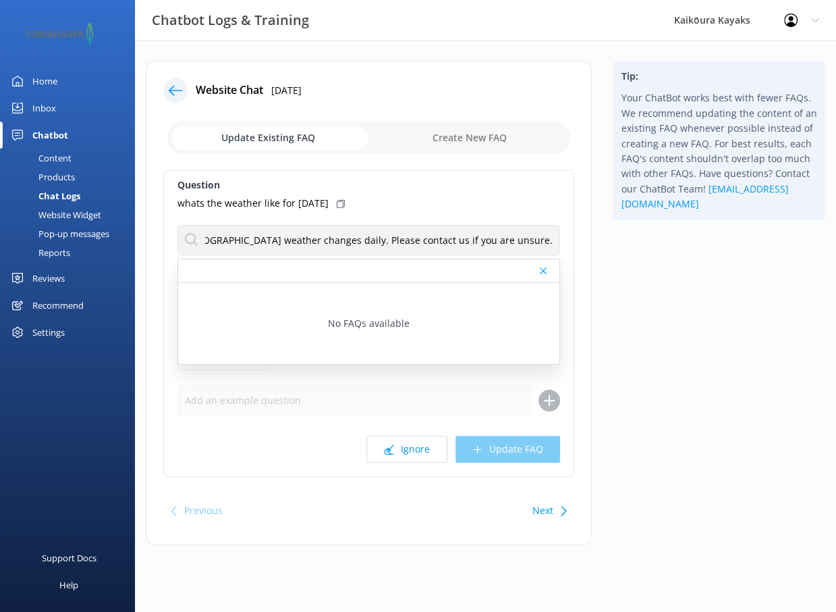
scroll to position [0, 0]
click at [727, 323] on div "Tip: Your ChatBot works best with fewer FAQs. We recommend updating the content…" at bounding box center [720, 310] width 234 height 498
click at [480, 451] on div "Ignore Update FAQ" at bounding box center [369, 448] width 383 height 27
click at [496, 349] on div "No FAQs available" at bounding box center [368, 323] width 381 height 81
click at [544, 267] on icon at bounding box center [543, 271] width 7 height 8
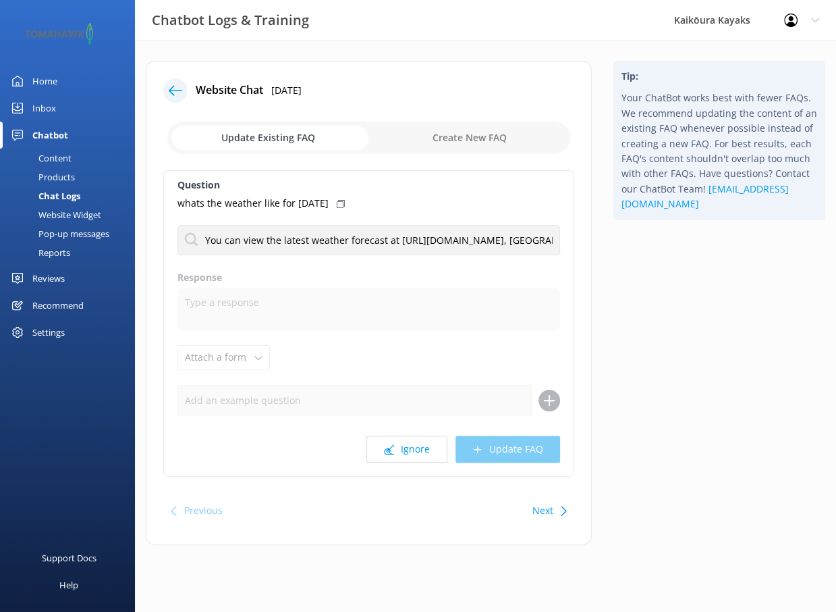
click at [514, 447] on div "Ignore Update FAQ" at bounding box center [369, 448] width 383 height 27
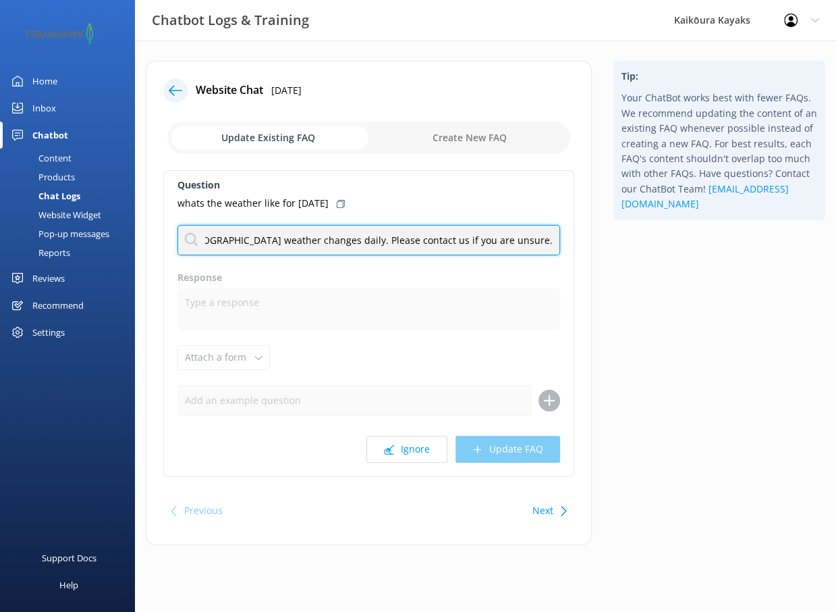
scroll to position [0, 530]
drag, startPoint x: 205, startPoint y: 239, endPoint x: 562, endPoint y: 234, distance: 357.1
click at [562, 234] on div "Question whats the weather like for [DATE] You can view the latest weather fore…" at bounding box center [368, 323] width 411 height 306
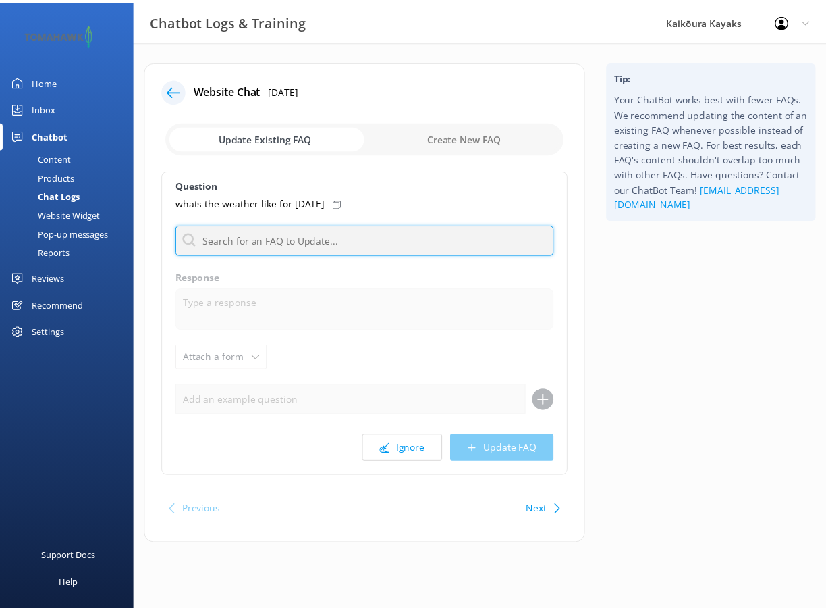
scroll to position [0, 0]
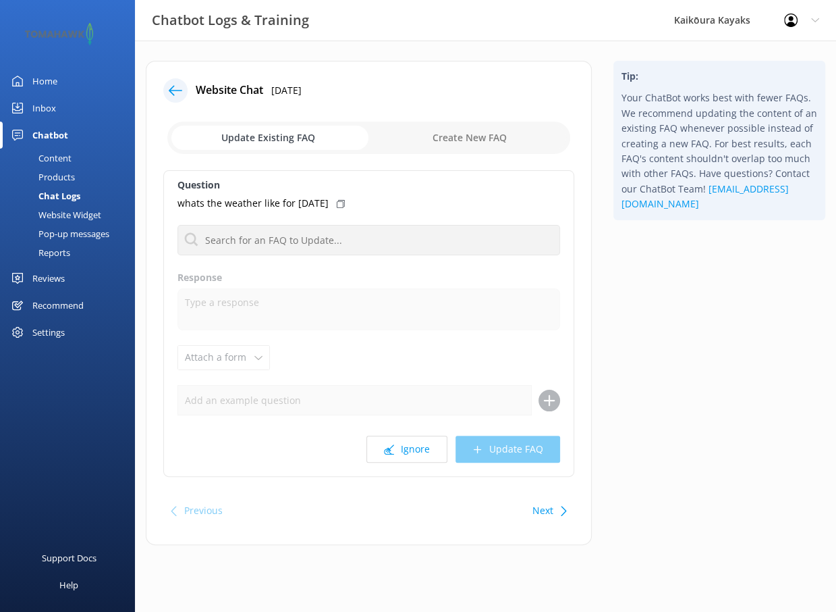
click at [449, 137] on input "checkbox" at bounding box center [368, 138] width 403 height 32
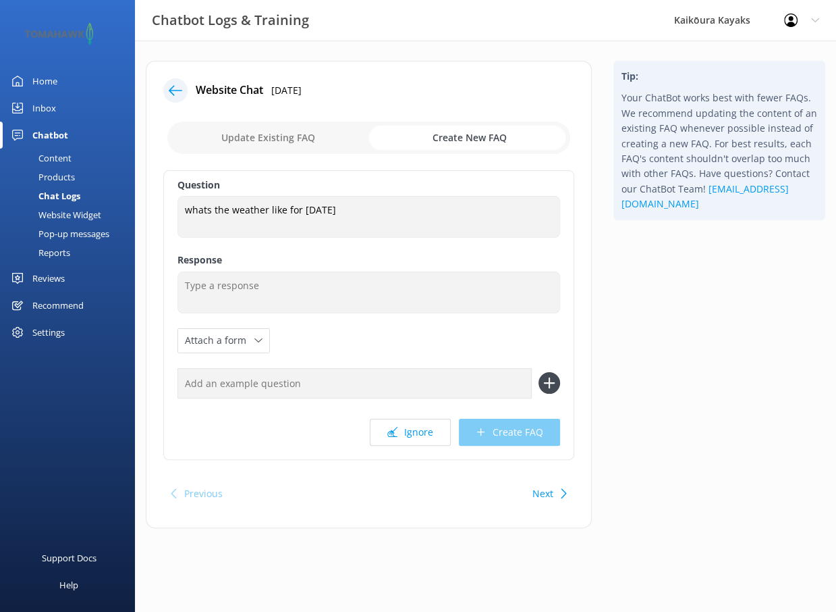
click at [275, 132] on input "checkbox" at bounding box center [368, 138] width 403 height 32
checkbox input "false"
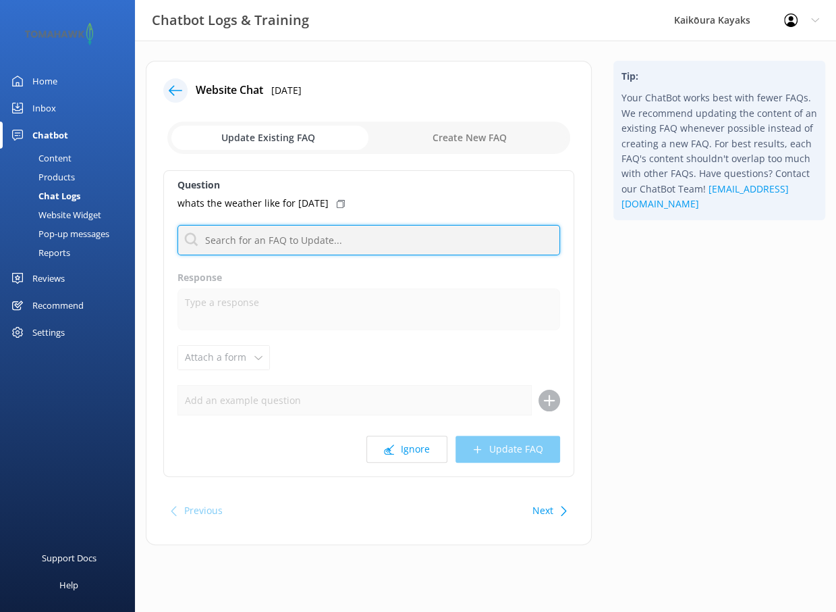
click at [236, 245] on input "text" at bounding box center [369, 240] width 383 height 30
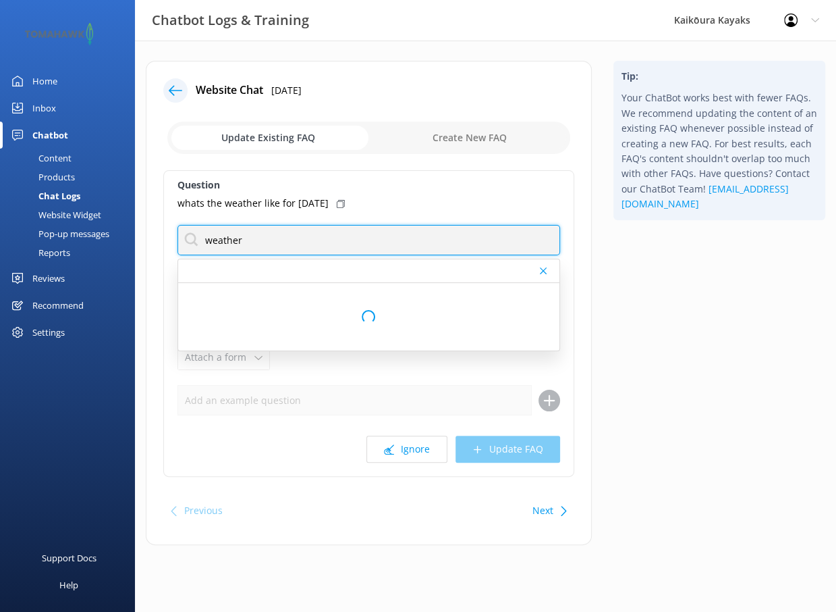
type input "weather"
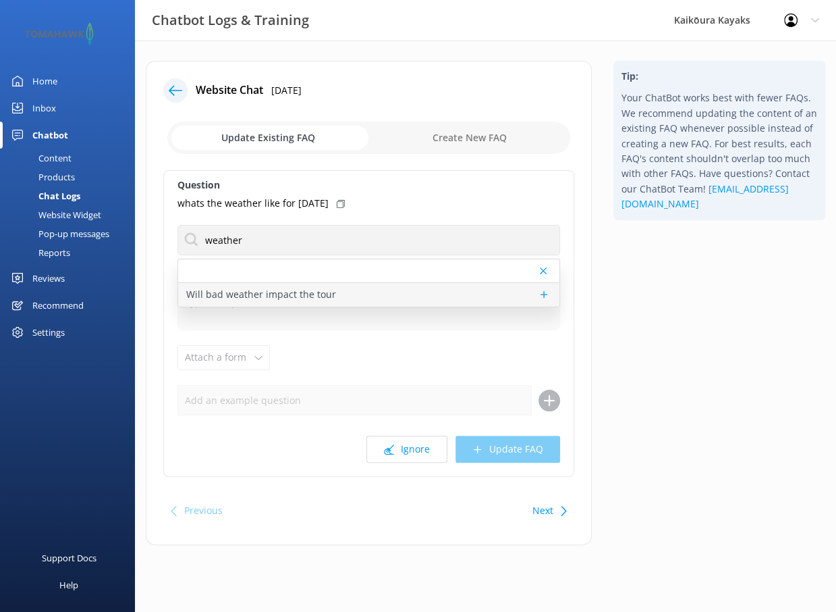
click at [263, 295] on p "Will bad weather impact the tour" at bounding box center [261, 294] width 150 height 15
type textarea "Rain itself does not affect sea kayaking — you’ll already be dressed in quality…"
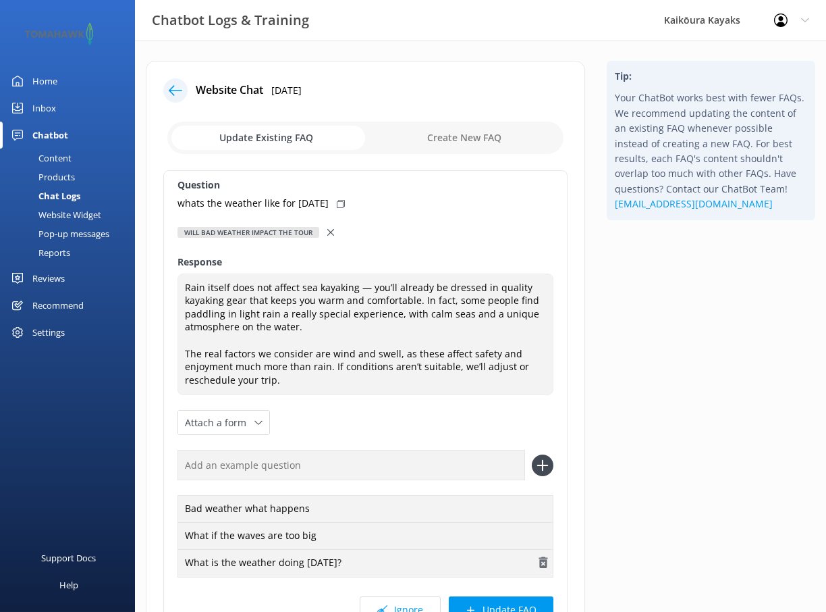
click at [545, 562] on use "button" at bounding box center [543, 562] width 9 height 11
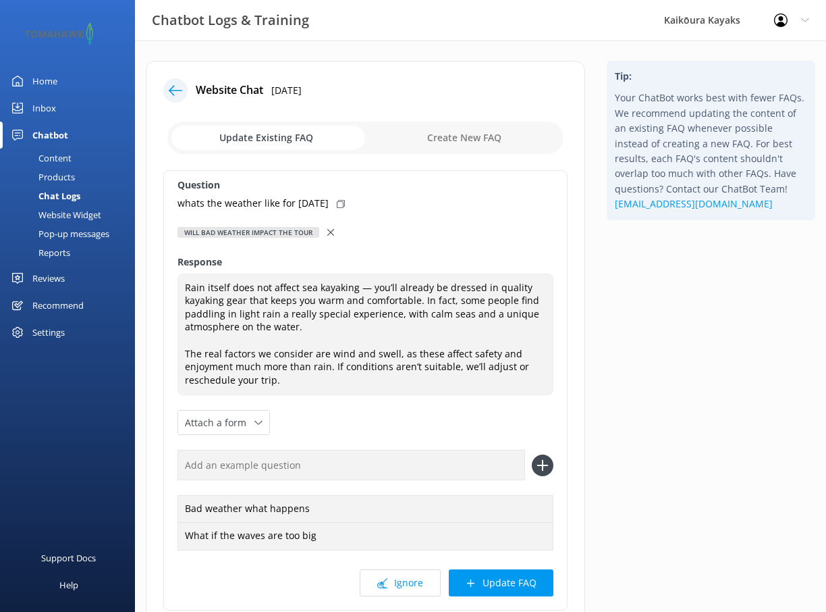
click at [482, 138] on input "checkbox" at bounding box center [365, 138] width 396 height 32
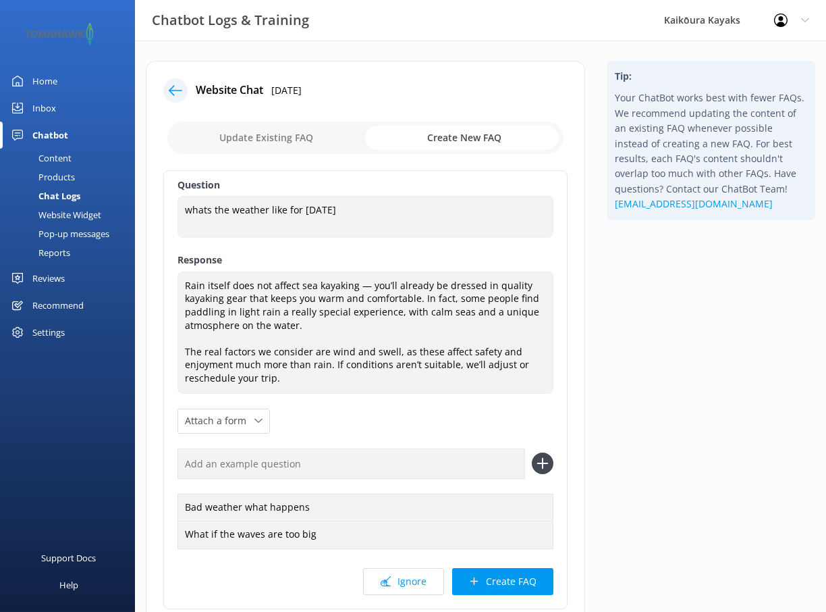
click at [442, 139] on input "checkbox" at bounding box center [365, 138] width 396 height 32
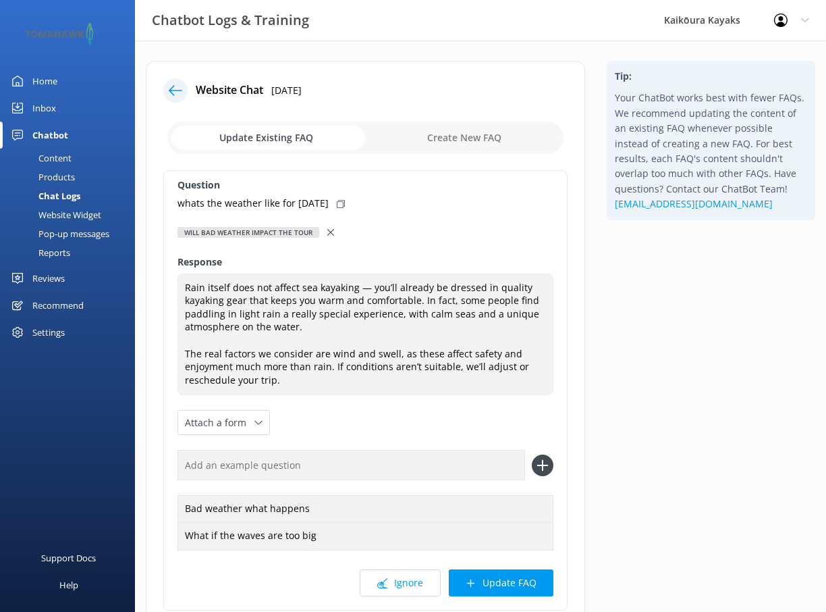
click at [302, 136] on input "checkbox" at bounding box center [365, 138] width 396 height 32
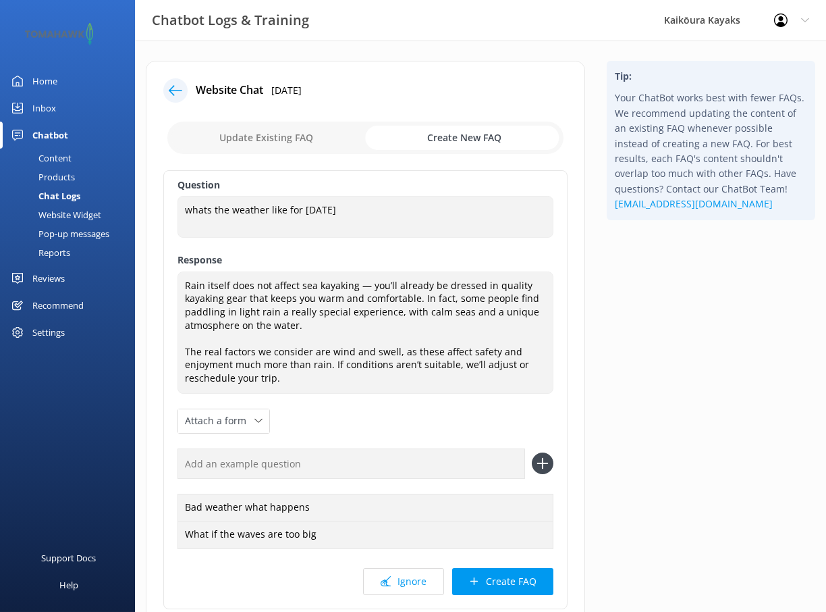
click at [451, 142] on input "checkbox" at bounding box center [365, 138] width 396 height 32
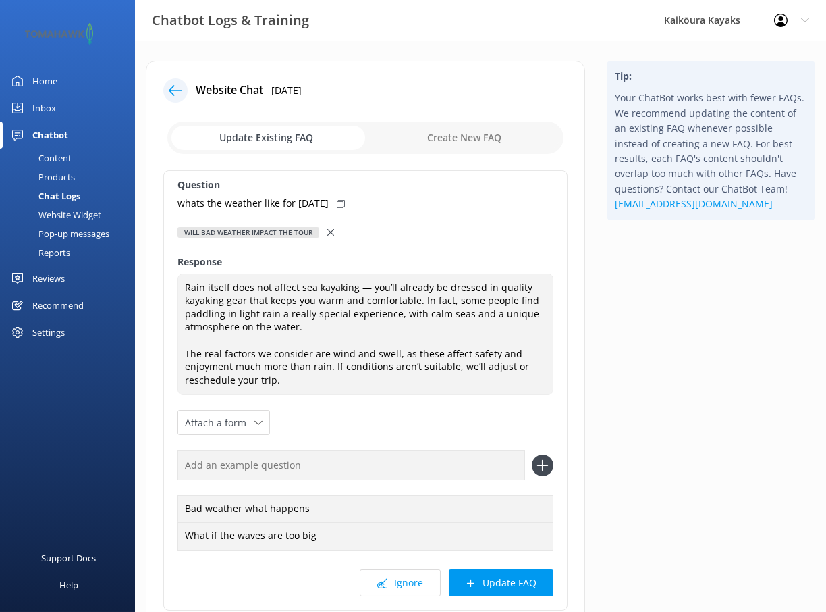
click at [292, 142] on input "checkbox" at bounding box center [365, 138] width 396 height 32
checkbox input "true"
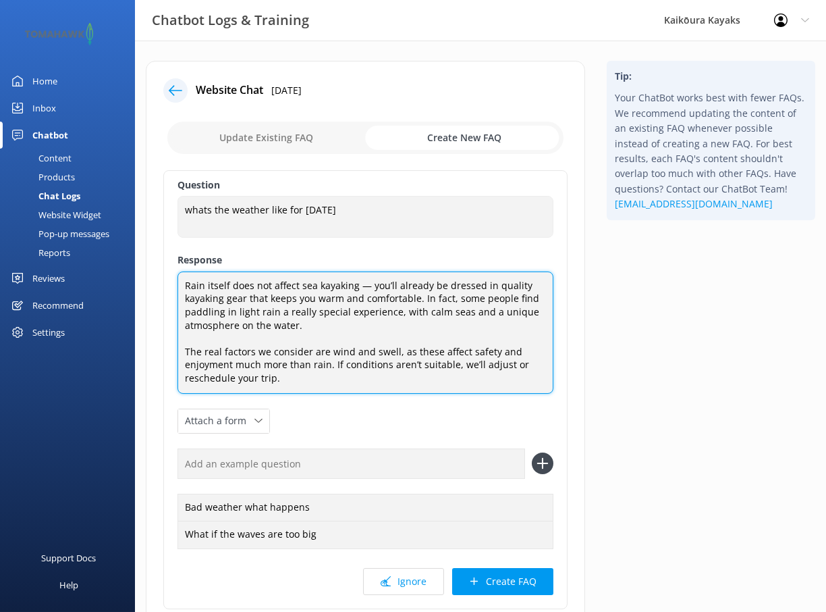
drag, startPoint x: 284, startPoint y: 381, endPoint x: 177, endPoint y: 273, distance: 151.8
click at [178, 273] on textarea "Rain itself does not affect sea kayaking — you’ll already be dressed in quality…" at bounding box center [366, 332] width 376 height 122
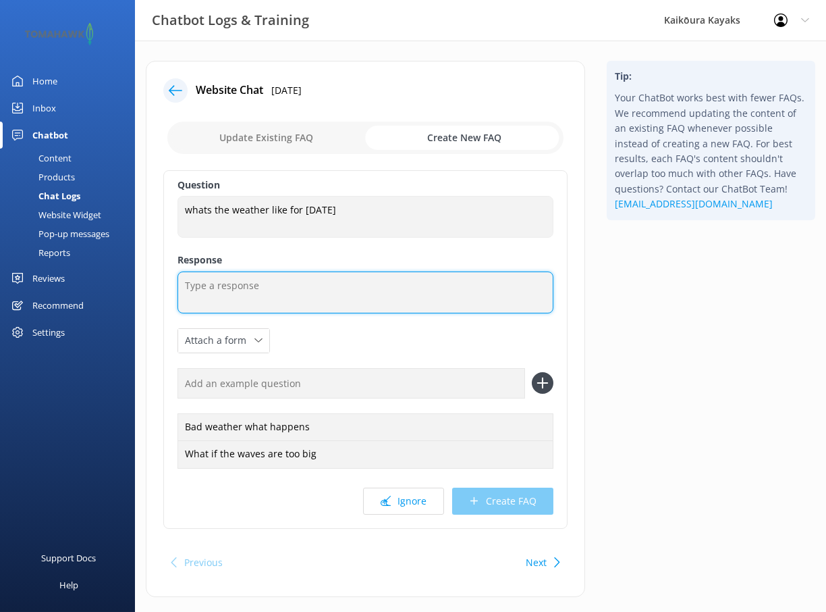
paste textarea "You can view the latest weather forecast at [URL][DOMAIN_NAME], [GEOGRAPHIC_DAT…"
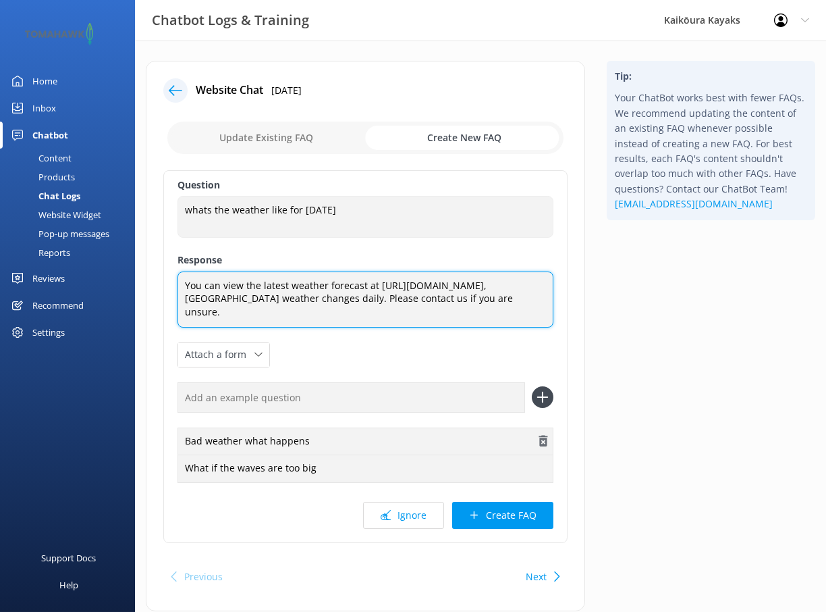
type textarea "You can view the latest weather forecast at [URL][DOMAIN_NAME], [GEOGRAPHIC_DAT…"
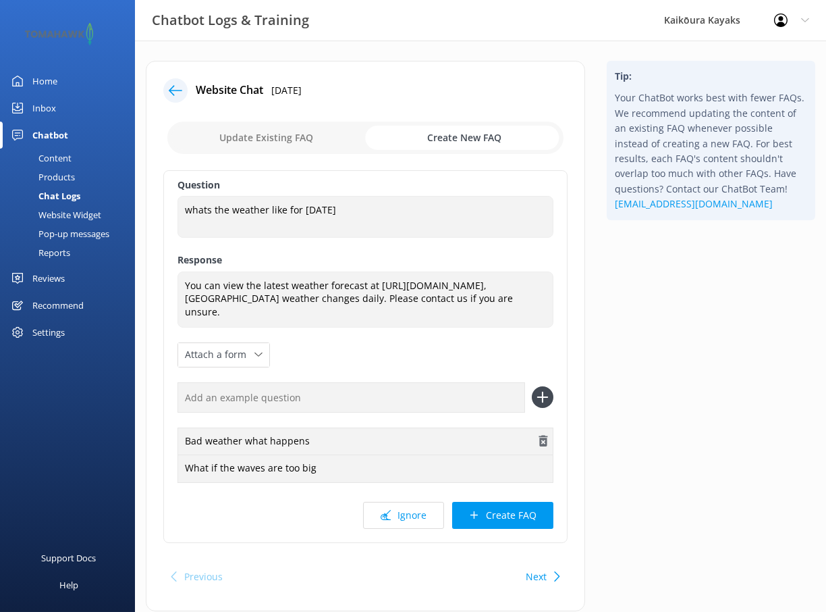
click at [543, 439] on use "button" at bounding box center [543, 440] width 9 height 11
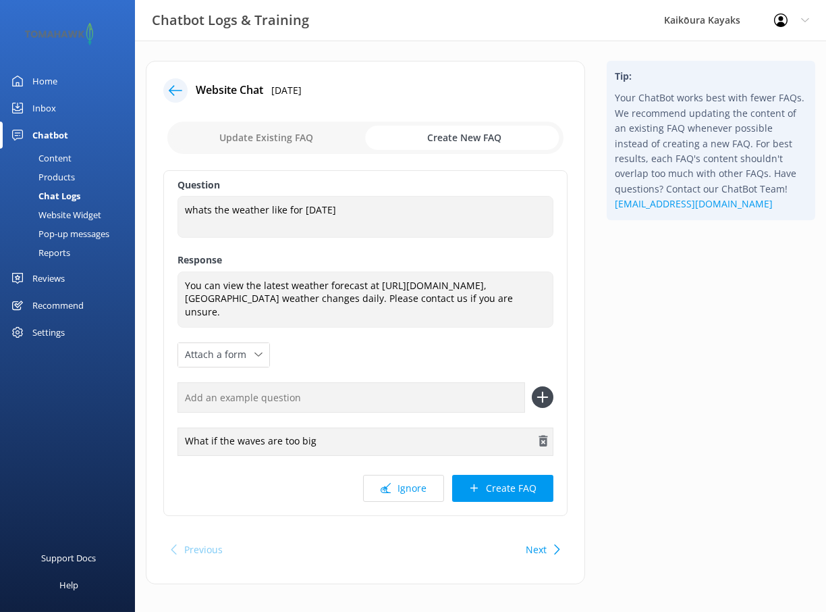
click at [545, 441] on icon "button" at bounding box center [544, 441] width 14 height 14
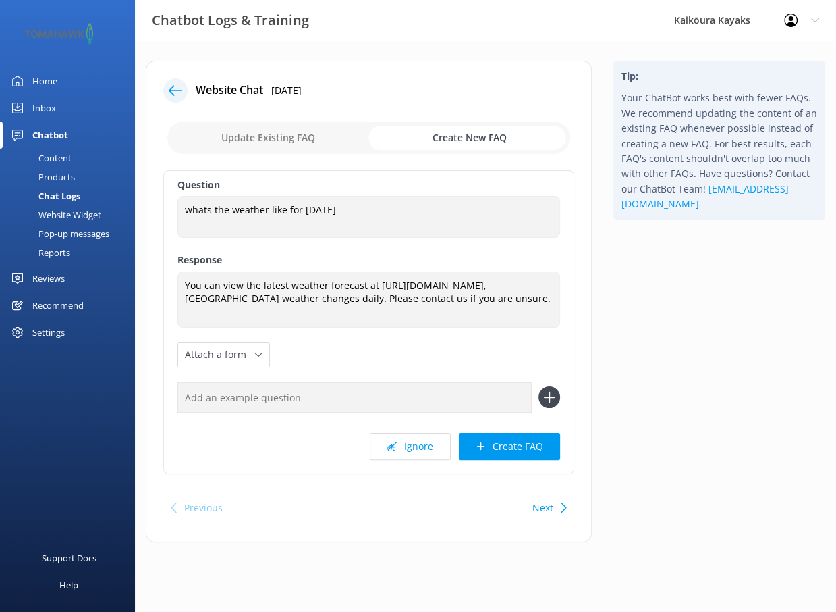
click at [304, 395] on input "text" at bounding box center [355, 397] width 354 height 30
type input "What's the weather like next week"
click at [539, 386] on button at bounding box center [550, 397] width 22 height 22
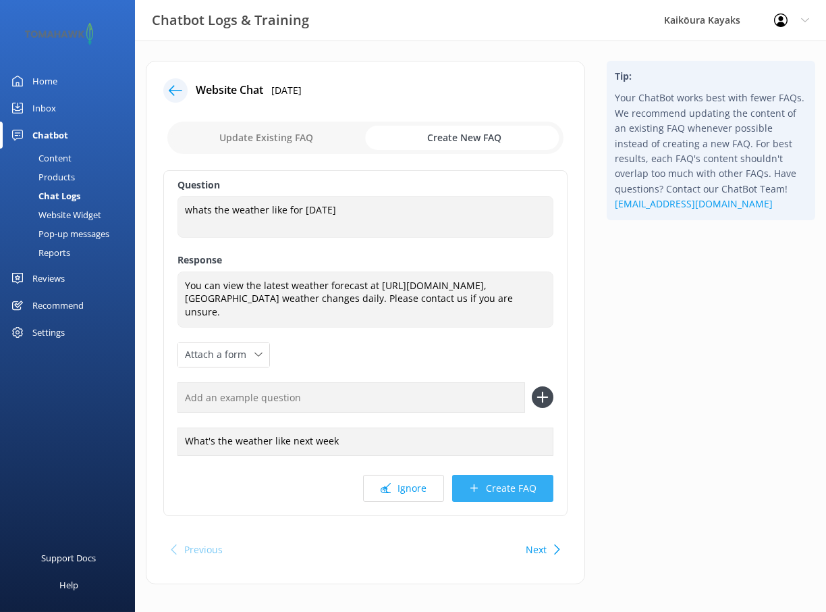
click at [502, 484] on button "Create FAQ" at bounding box center [502, 488] width 101 height 27
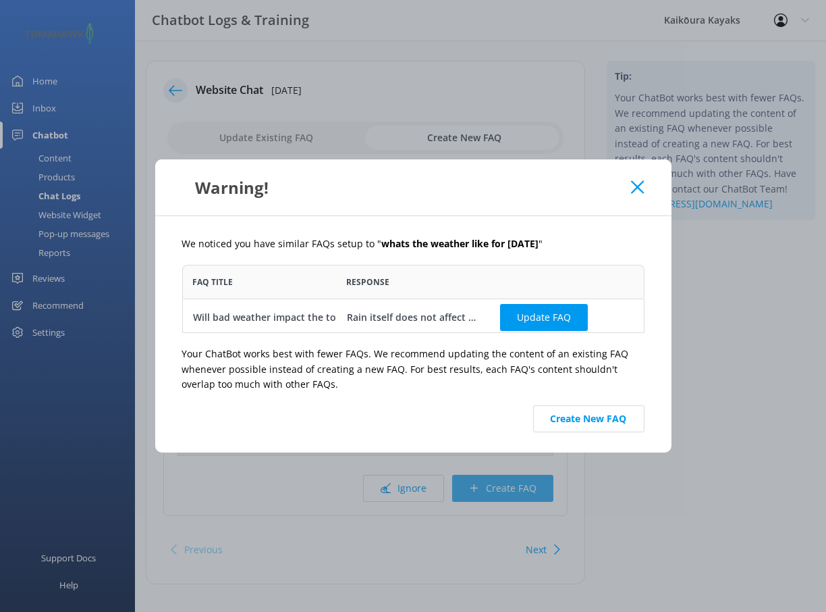
scroll to position [58, 452]
click at [543, 313] on button "Update FAQ" at bounding box center [544, 317] width 88 height 27
checkbox input "false"
type textarea "Rain itself does not affect sea kayaking — you’ll already be dressed in quality…"
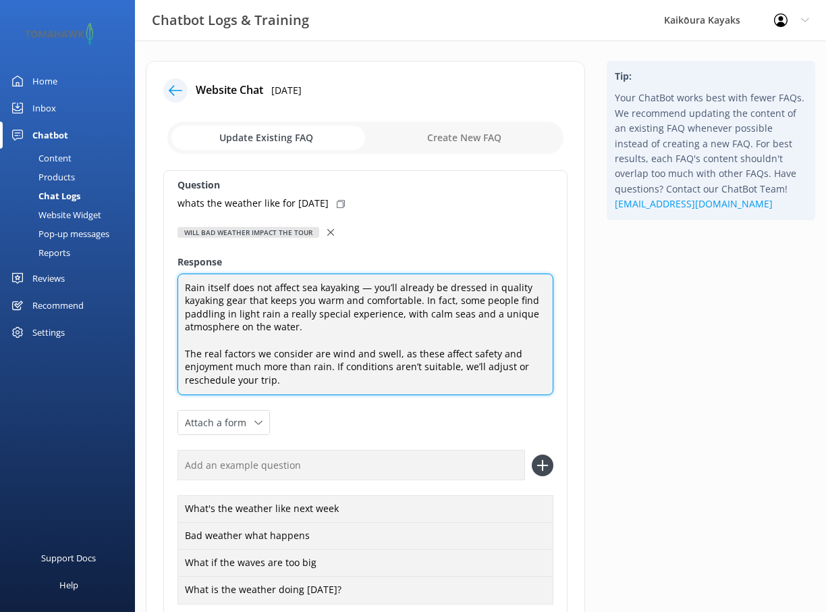
click at [326, 377] on textarea "Rain itself does not affect sea kayaking — you’ll already be dressed in quality…" at bounding box center [366, 334] width 376 height 122
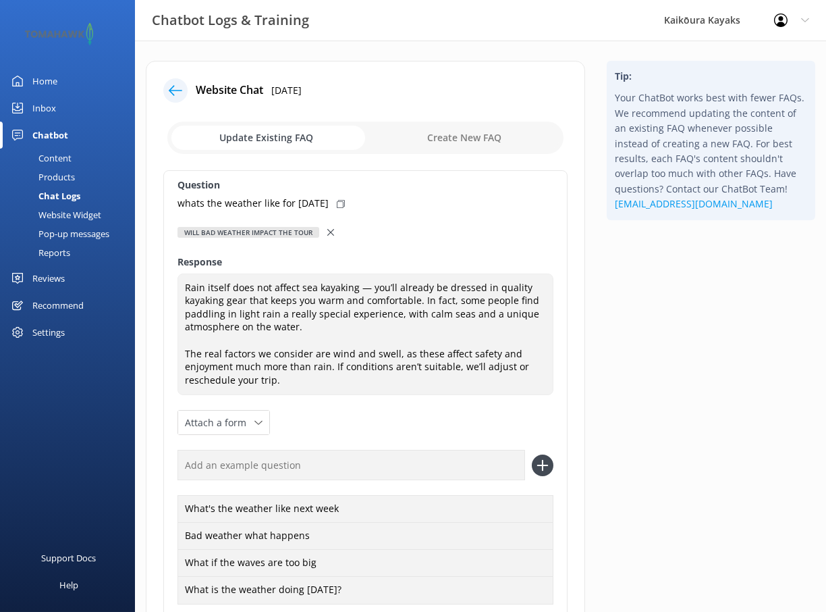
click at [311, 426] on div "Question whats the weather like for [DATE] Will bad weather impact the tour Wil…" at bounding box center [365, 417] width 404 height 494
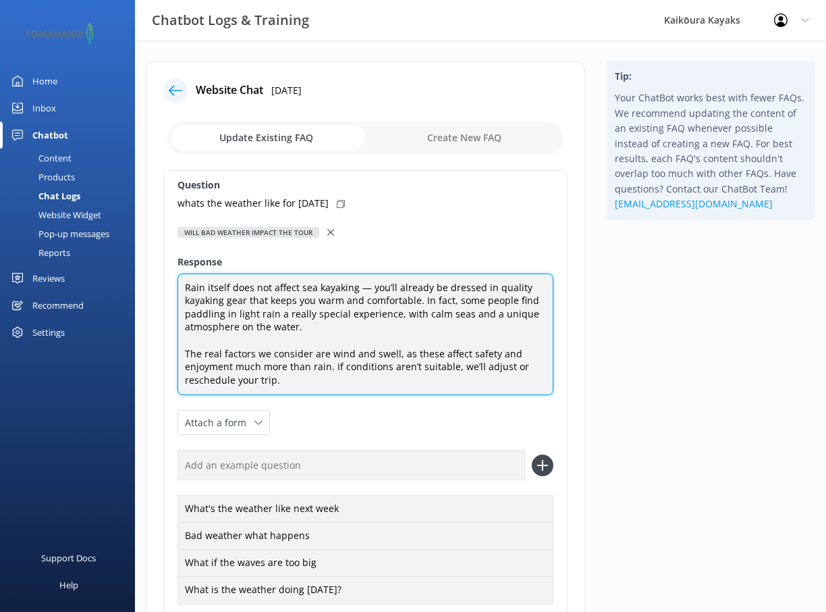
click at [319, 385] on textarea "Rain itself does not affect sea kayaking — you’ll already be dressed in quality…" at bounding box center [366, 334] width 376 height 122
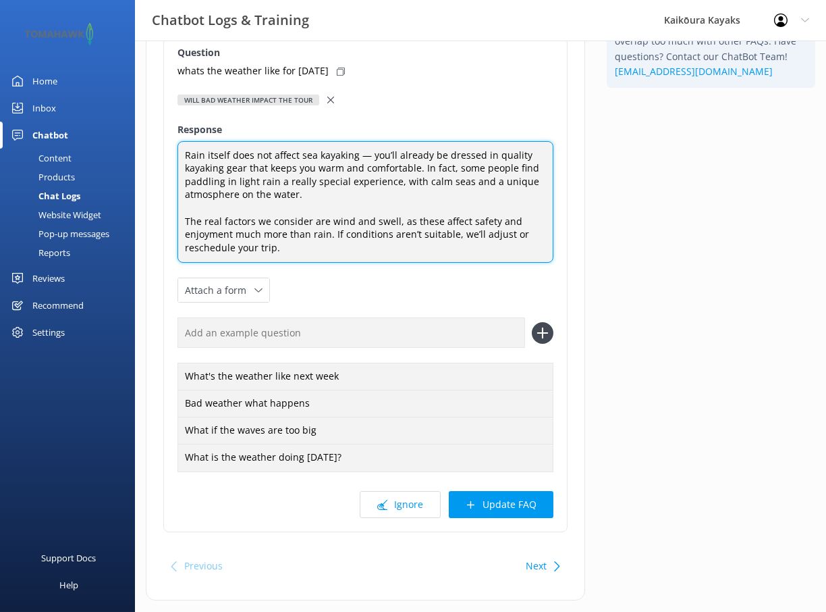
scroll to position [135, 0]
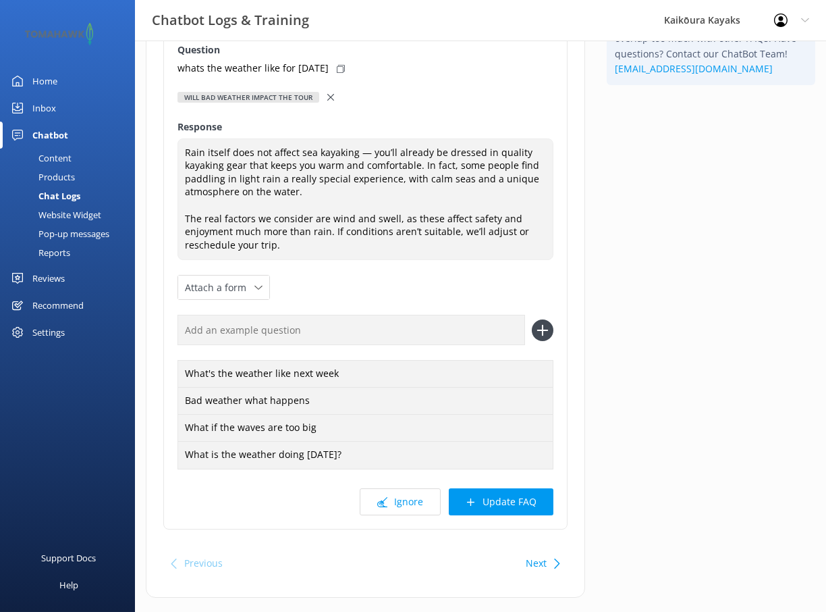
click at [656, 547] on div "Tip: Your ChatBot works best with fewer FAQs. We recommend updating the content…" at bounding box center [711, 268] width 230 height 685
click at [386, 377] on div "What's the weather like next week" at bounding box center [366, 374] width 376 height 28
click at [546, 373] on use "button" at bounding box center [543, 373] width 9 height 11
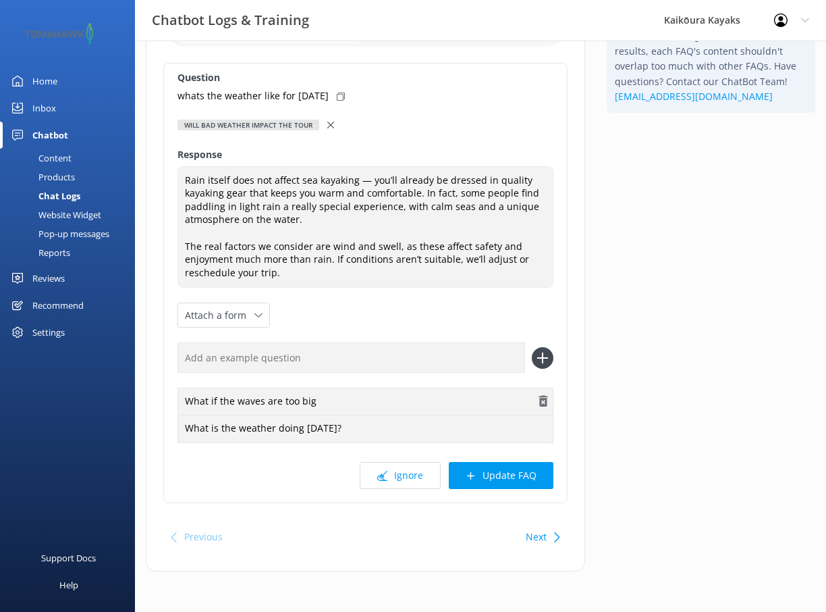
scroll to position [106, 0]
click at [328, 125] on use at bounding box center [330, 126] width 7 height 7
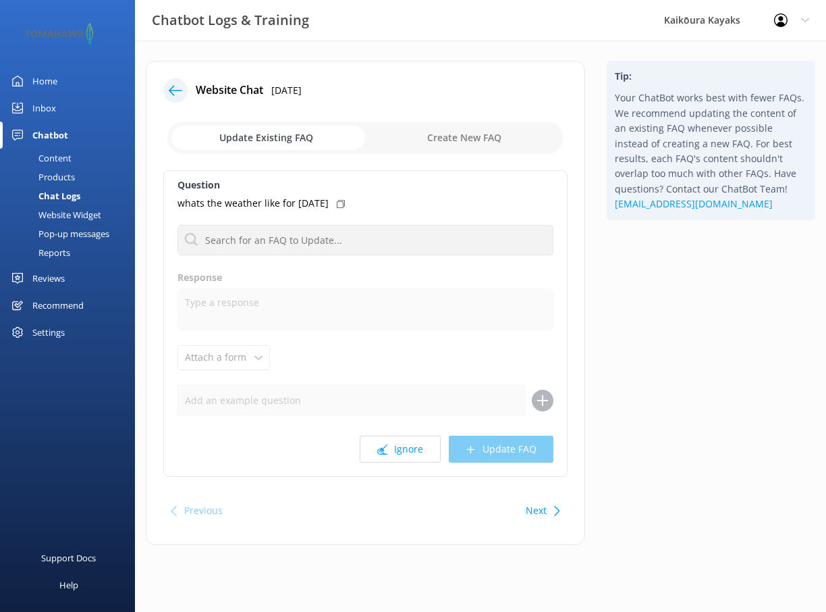
scroll to position [0, 0]
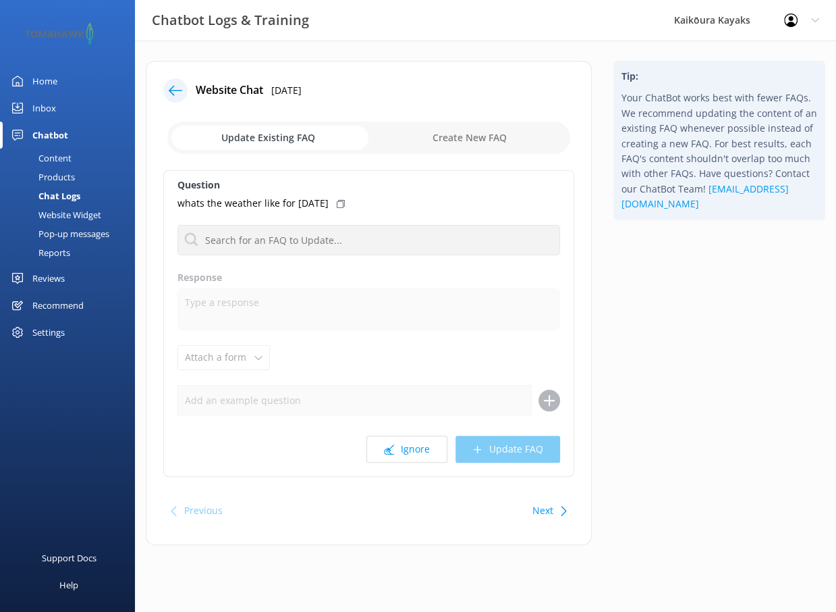
click at [176, 89] on icon at bounding box center [176, 91] width 14 height 14
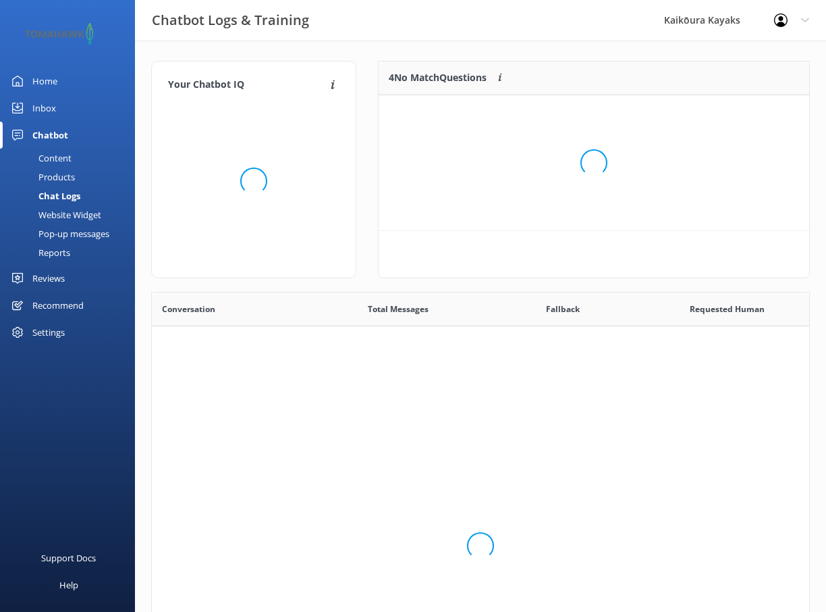
scroll to position [463, 647]
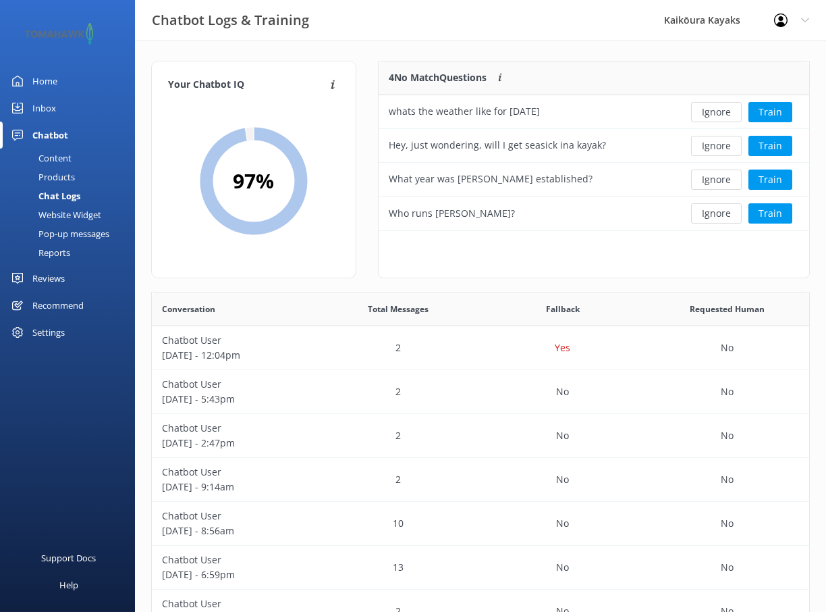
click at [56, 155] on div "Content" at bounding box center [39, 158] width 63 height 19
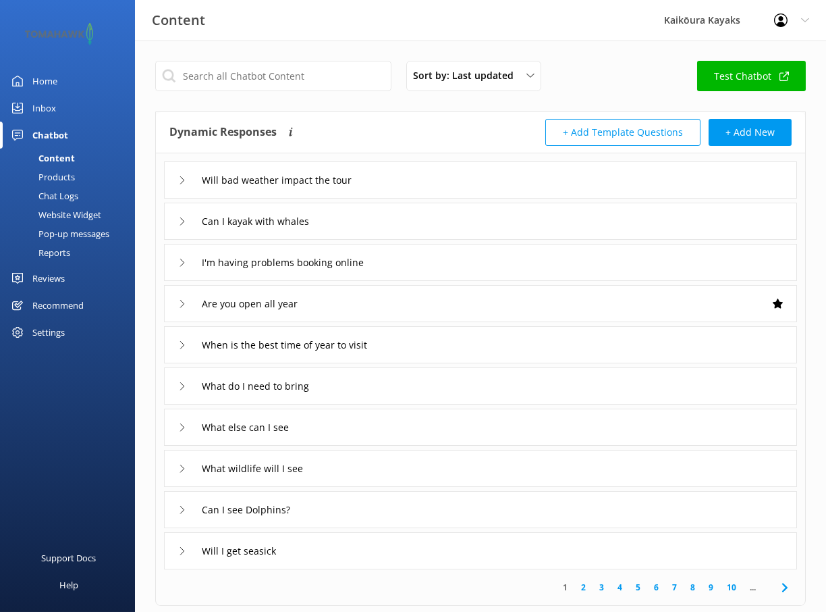
click at [188, 176] on div "Will bad weather impact the tour" at bounding box center [272, 180] width 189 height 22
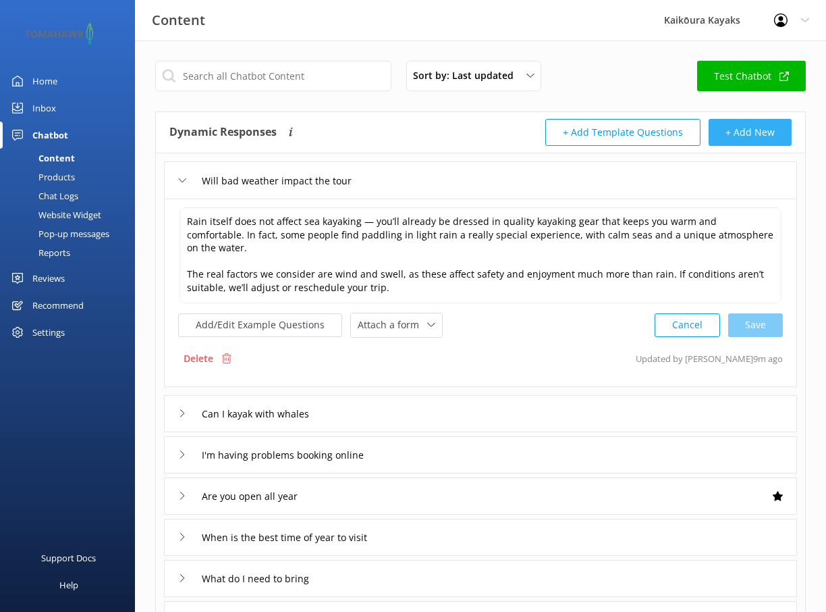
click at [767, 129] on button "+ Add New" at bounding box center [750, 132] width 83 height 27
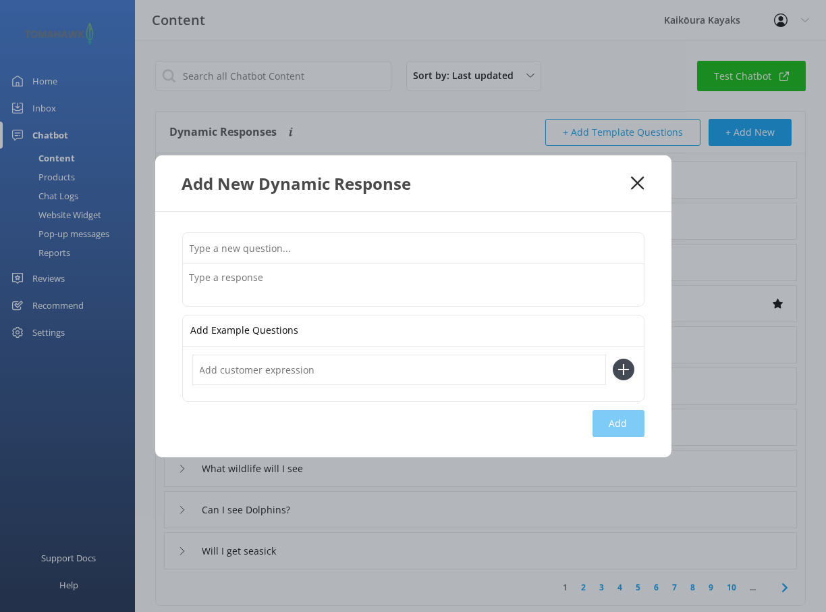
click at [252, 248] on input "text" at bounding box center [413, 248] width 461 height 30
type input "What is the weather doing?"
click at [242, 284] on textarea at bounding box center [413, 285] width 461 height 42
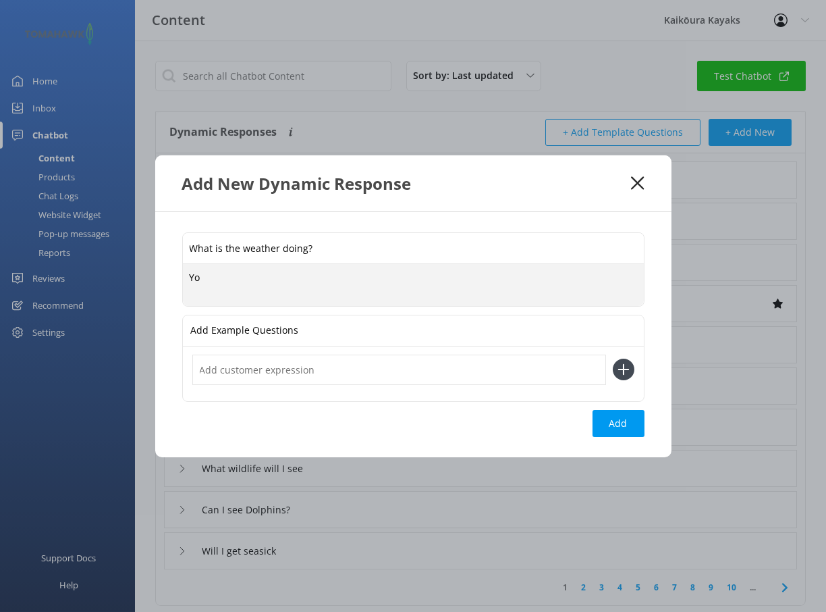
type textarea "Y"
paste textarea "You can view the latest weather forecast at [URL][DOMAIN_NAME], [GEOGRAPHIC_DAT…"
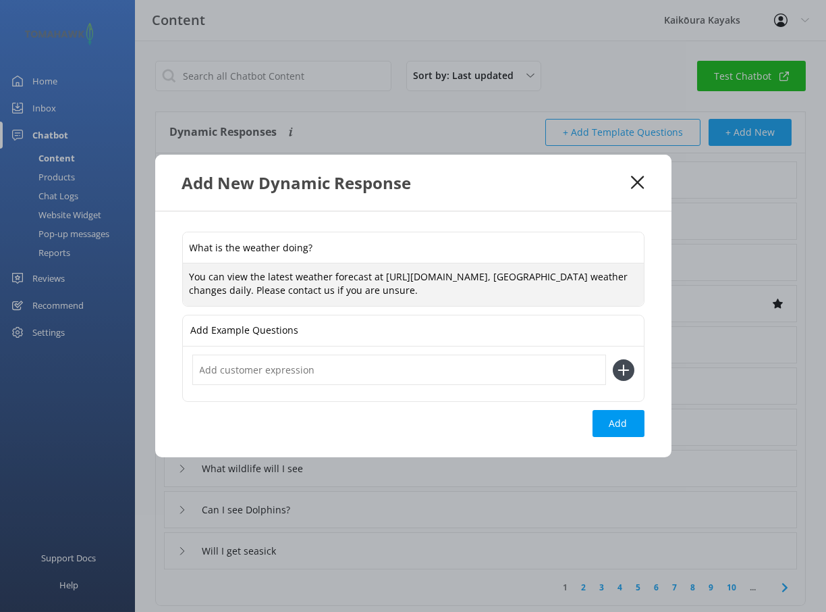
type textarea "You can view the latest weather forecast at [URL][DOMAIN_NAME], [GEOGRAPHIC_DAT…"
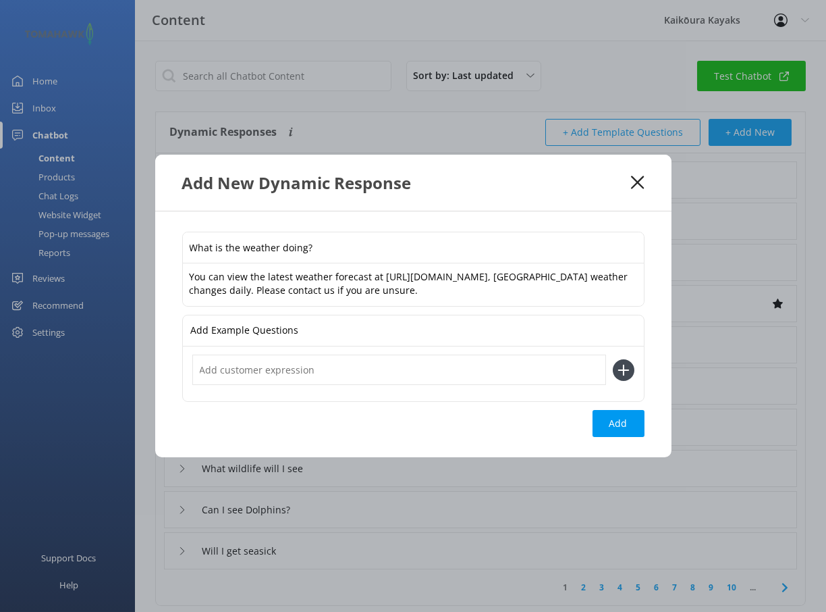
click at [304, 336] on div "Add Example Questions" at bounding box center [413, 330] width 461 height 31
click at [304, 330] on div "Add Example Questions" at bounding box center [413, 330] width 461 height 31
click at [279, 374] on input "text" at bounding box center [399, 369] width 414 height 30
type input "What is the weather doing [DATE]?"
click at [619, 379] on icon at bounding box center [624, 370] width 22 height 22
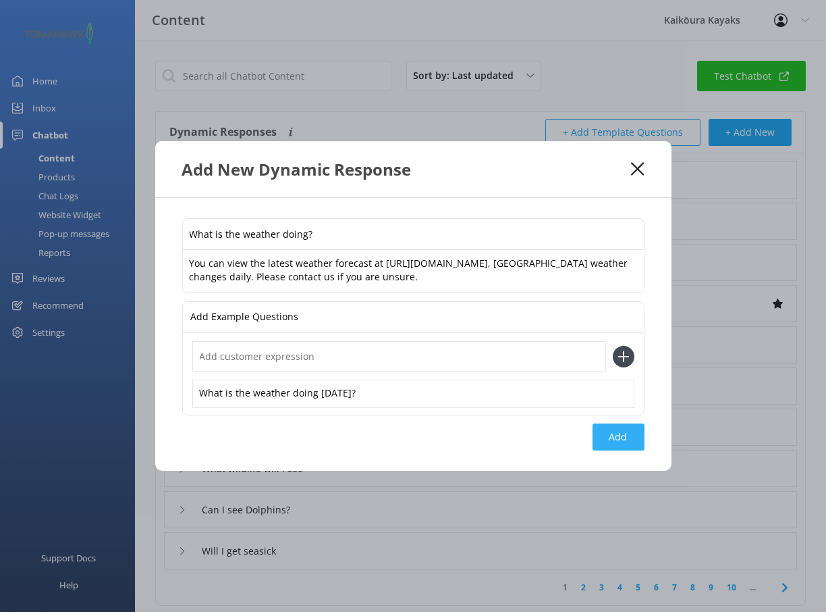
click at [619, 444] on button "Add" at bounding box center [619, 436] width 52 height 27
type input "What is the weather doing?"
type input "Will bad weather impact the tour"
type input "Can I kayak with whales"
type input "I'm having problems booking online"
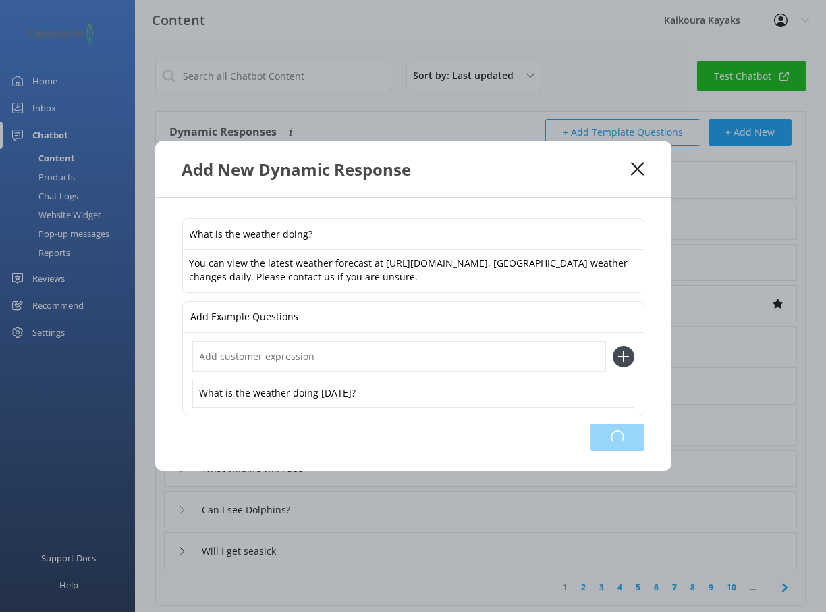
type input "Are you open all year"
type input "When is the best time of year to visit"
type input "What do I need to bring"
type input "What else can I see"
type input "What wildlife will I see"
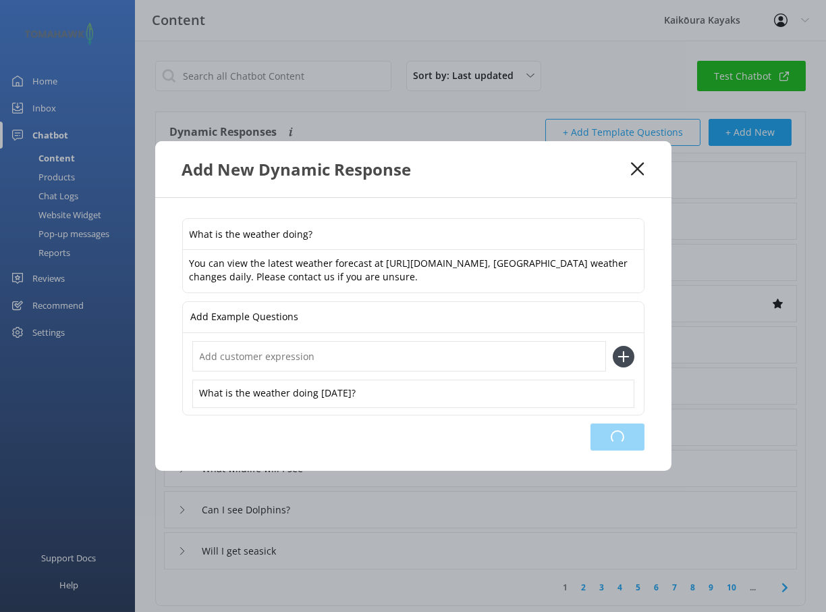
type input "Can I see Dolphins?"
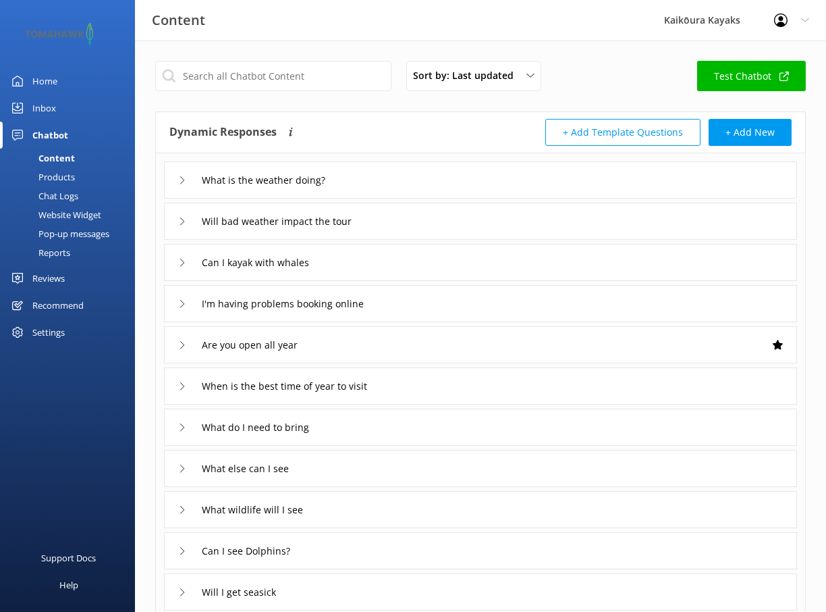
click at [184, 179] on use at bounding box center [182, 179] width 4 height 7
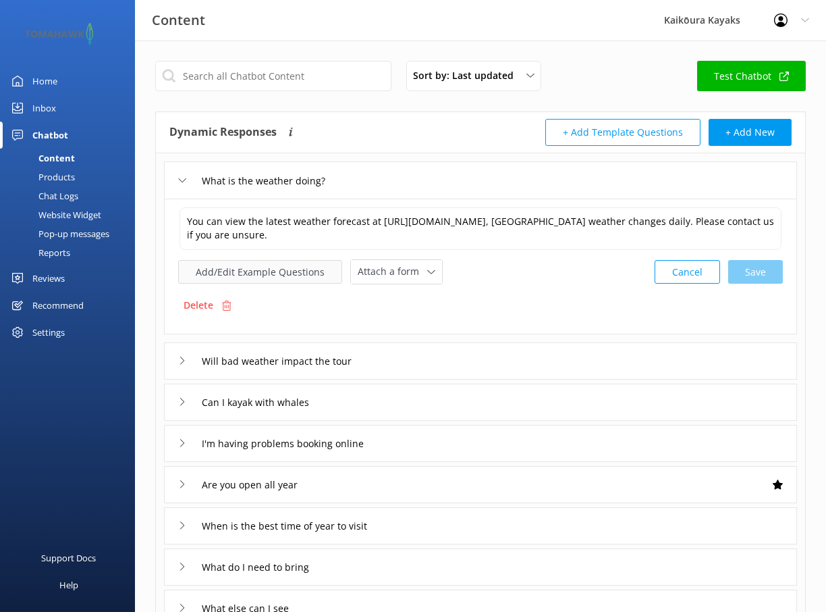
click at [261, 271] on button "Add/Edit Example Questions" at bounding box center [260, 272] width 164 height 24
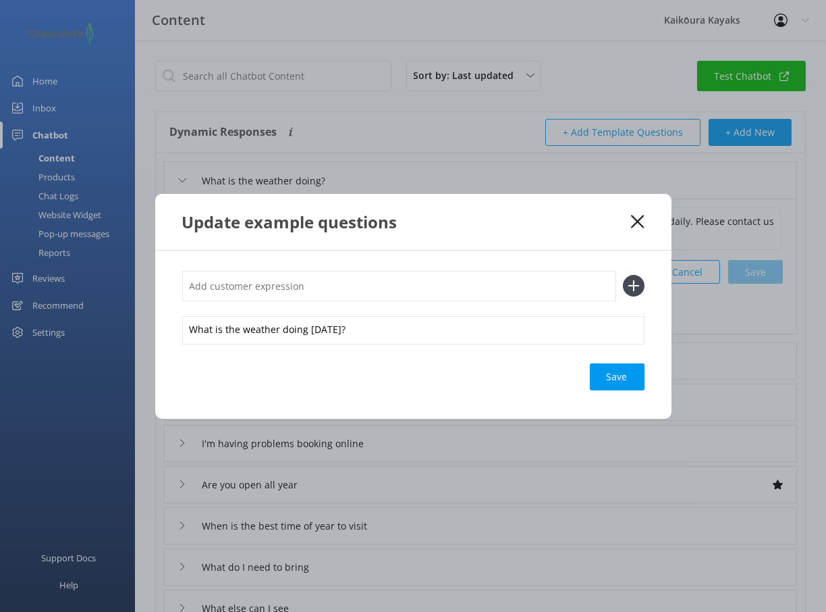
click at [263, 287] on input "text" at bounding box center [399, 286] width 434 height 30
type input "What is the weather like?"
click at [630, 376] on div "Save" at bounding box center [617, 376] width 55 height 27
click at [615, 373] on div "Loading.." at bounding box center [618, 376] width 54 height 27
click at [608, 381] on div "Save" at bounding box center [617, 376] width 55 height 27
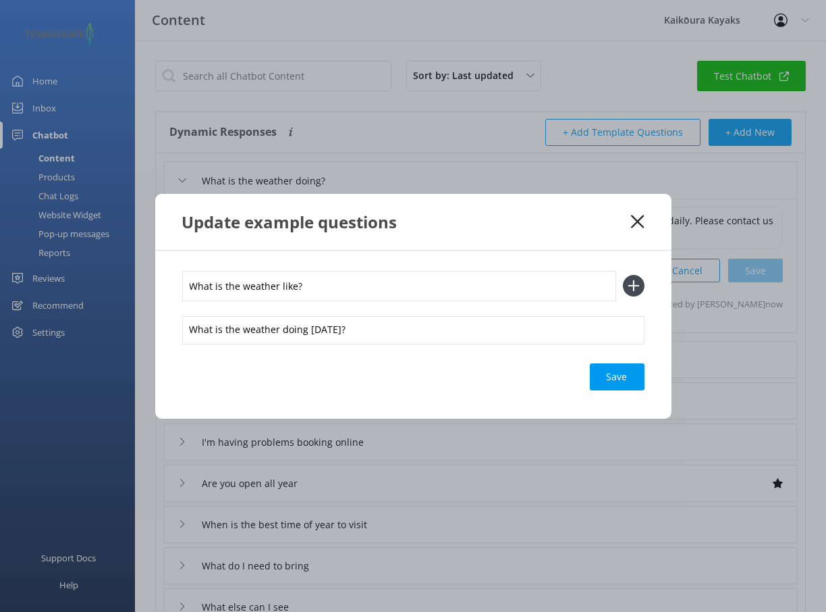
click at [637, 221] on use at bounding box center [637, 221] width 13 height 13
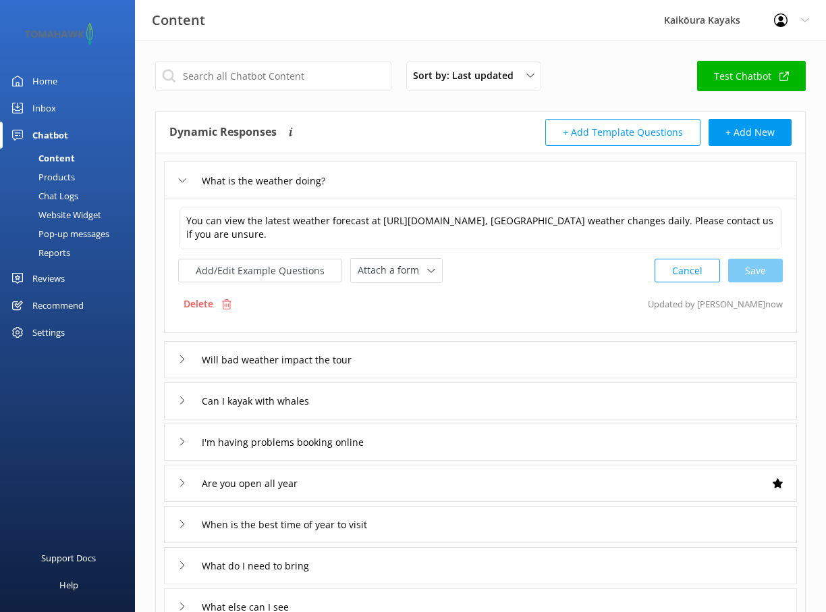
click at [47, 132] on div "Chatbot" at bounding box center [50, 135] width 36 height 27
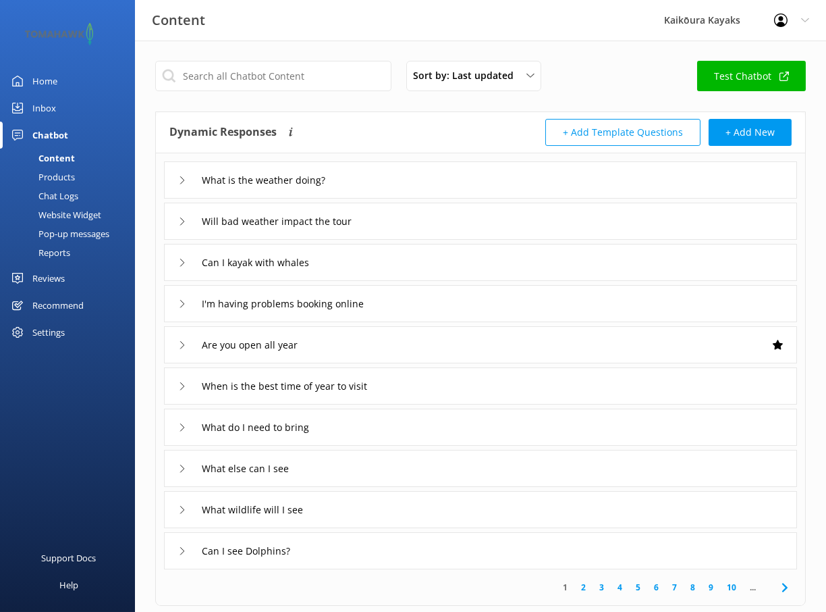
click at [51, 193] on div "Chat Logs" at bounding box center [43, 195] width 70 height 19
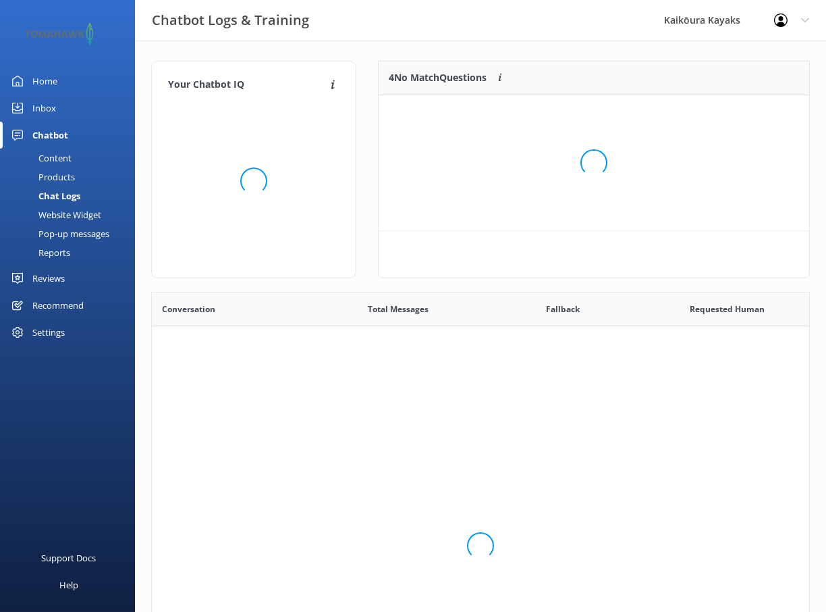
scroll to position [463, 647]
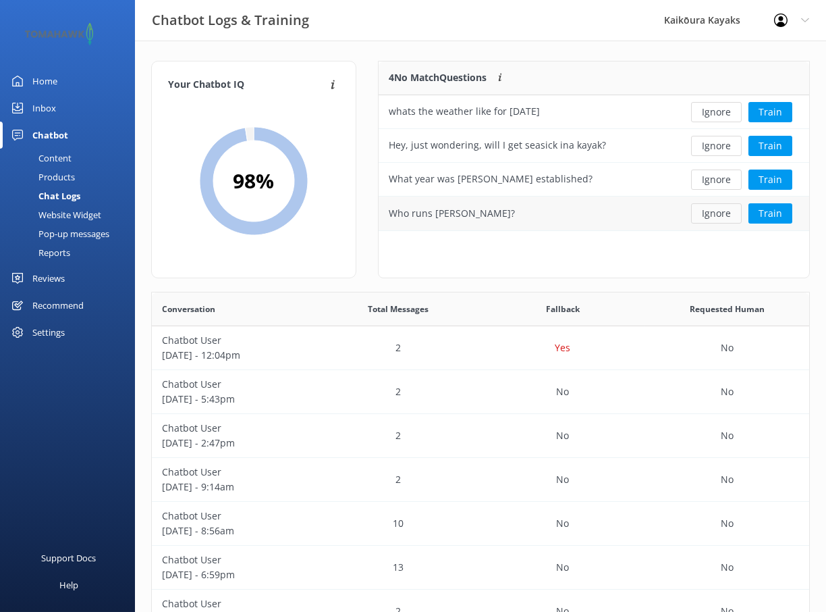
click at [720, 213] on button "Ignore" at bounding box center [716, 213] width 51 height 20
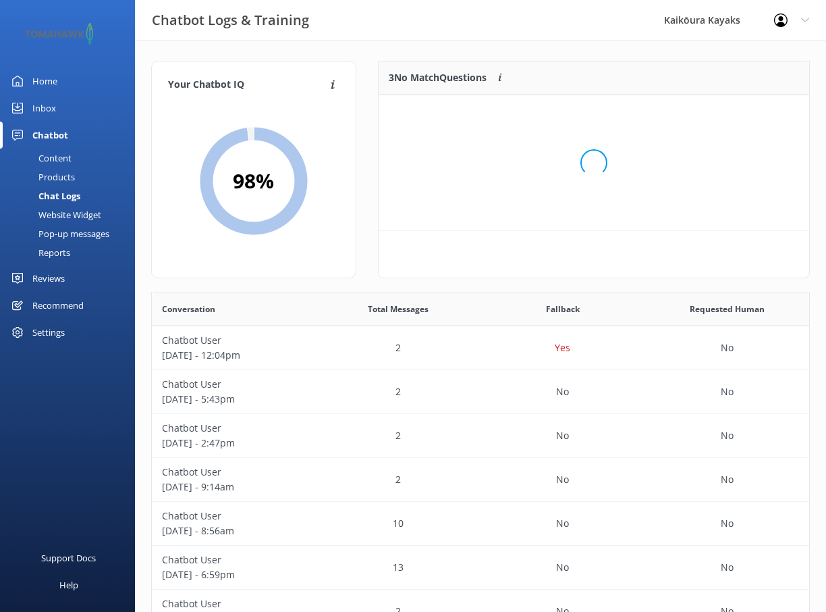
scroll to position [11, 9]
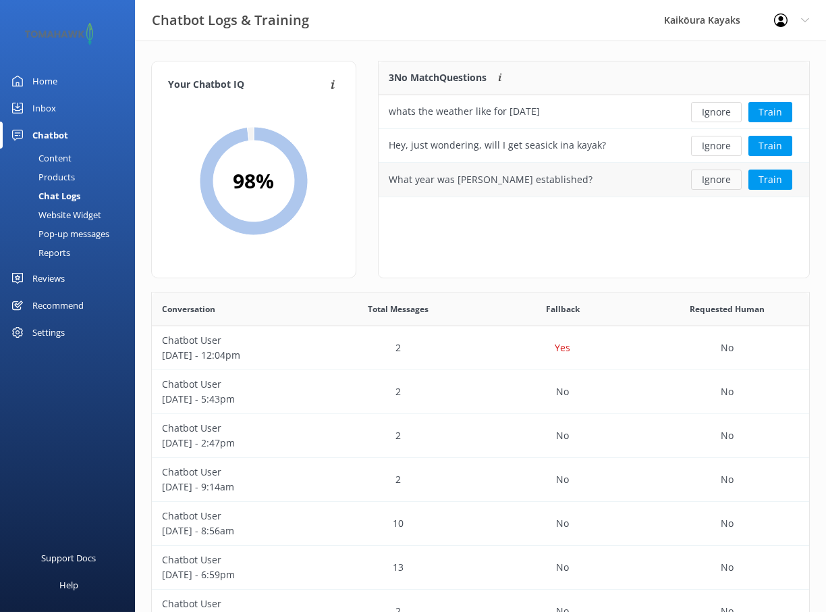
click at [716, 179] on button "Ignore" at bounding box center [716, 179] width 51 height 20
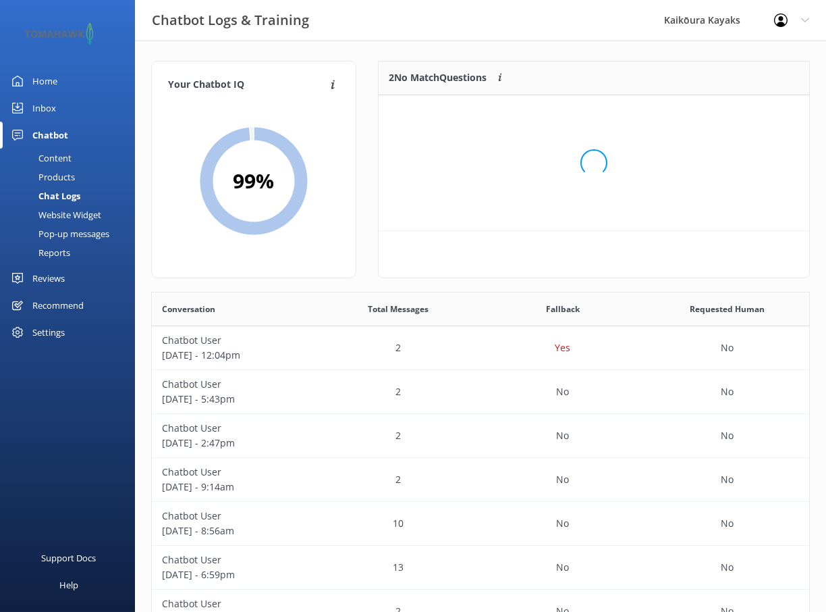
scroll to position [91, 421]
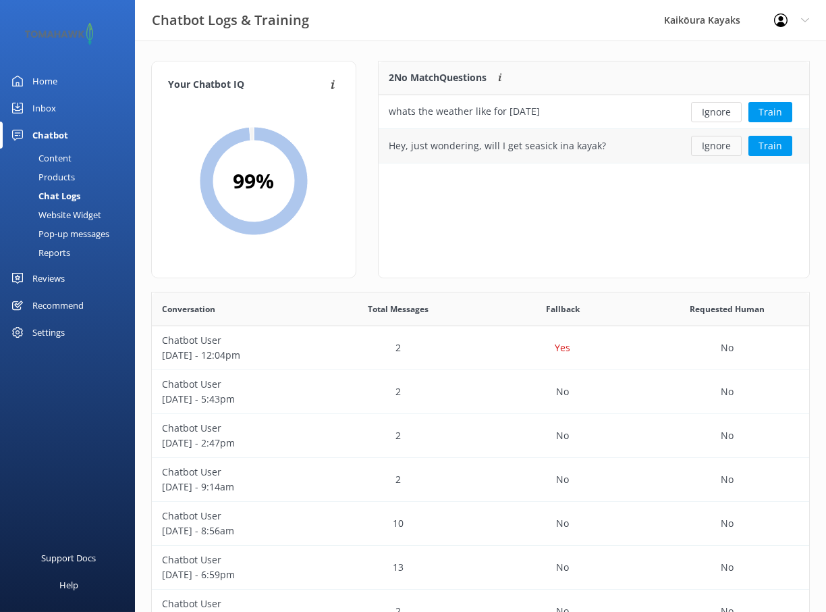
click at [719, 146] on button "Ignore" at bounding box center [716, 146] width 51 height 20
click at [54, 197] on div "Chat Logs" at bounding box center [44, 195] width 72 height 19
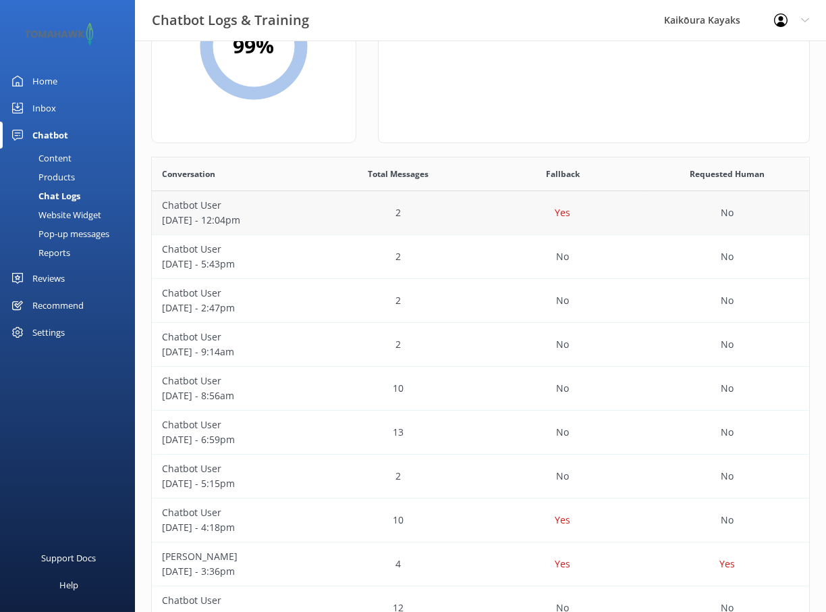
scroll to position [227, 0]
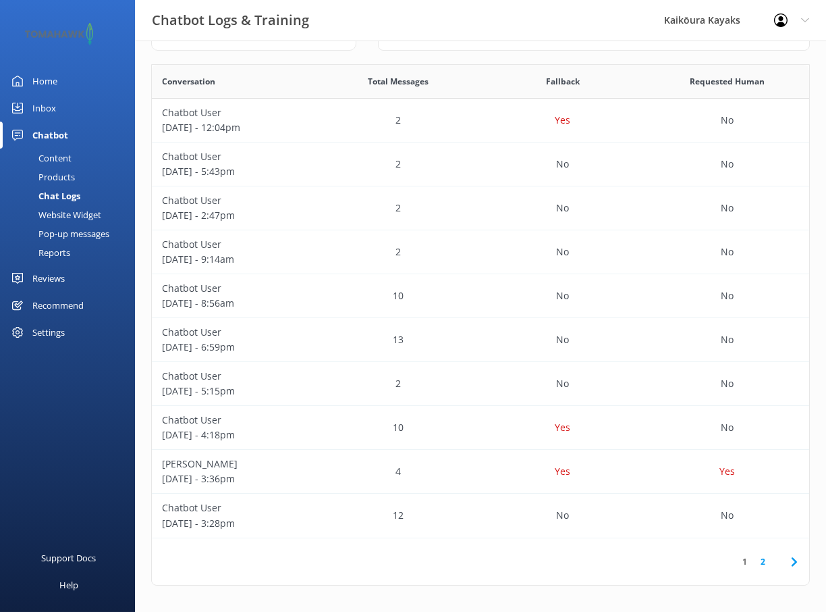
click at [765, 558] on link "2" at bounding box center [763, 561] width 18 height 13
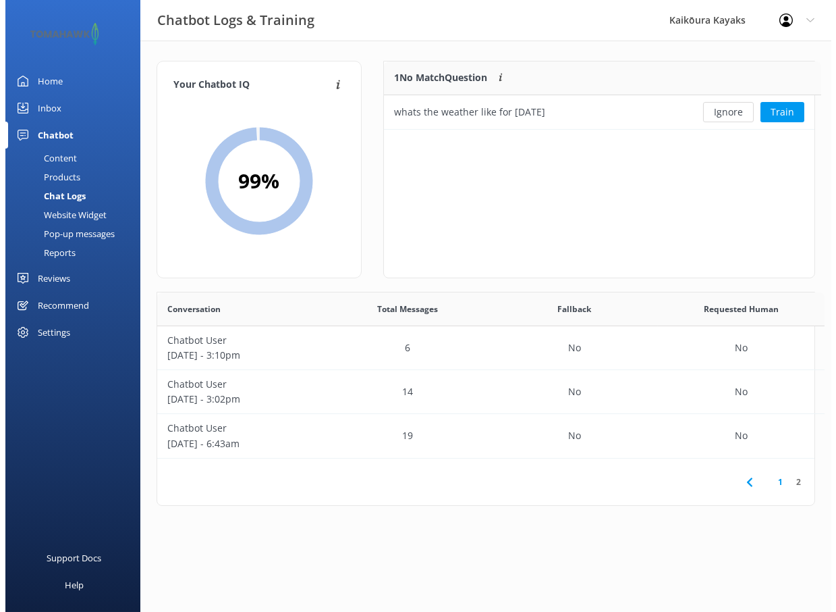
scroll to position [58, 428]
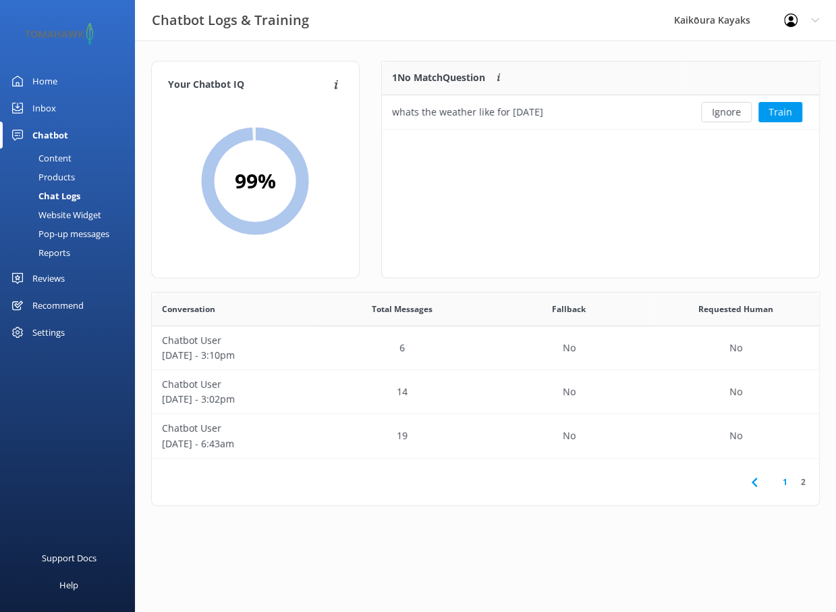
click at [65, 232] on div "Pop-up messages" at bounding box center [58, 233] width 101 height 19
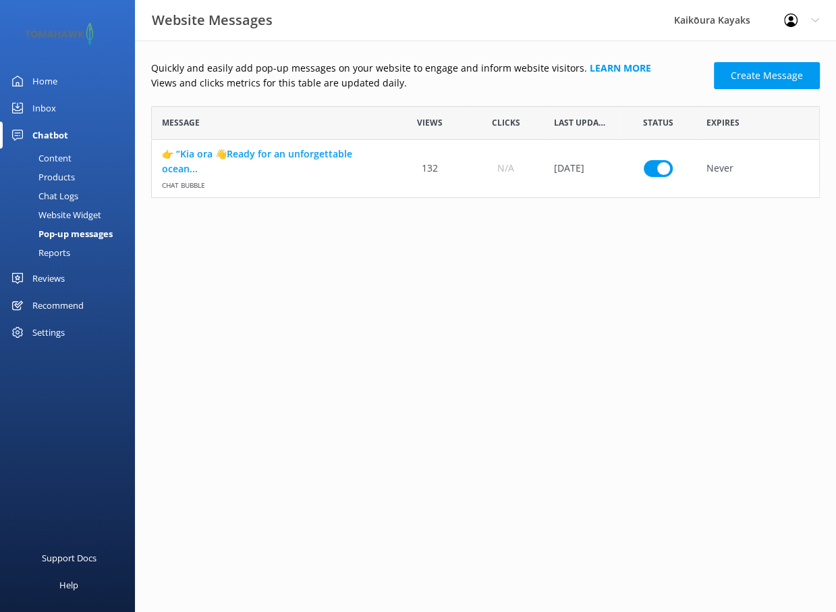
scroll to position [11, 11]
click at [63, 213] on div "Website Widget" at bounding box center [54, 214] width 93 height 19
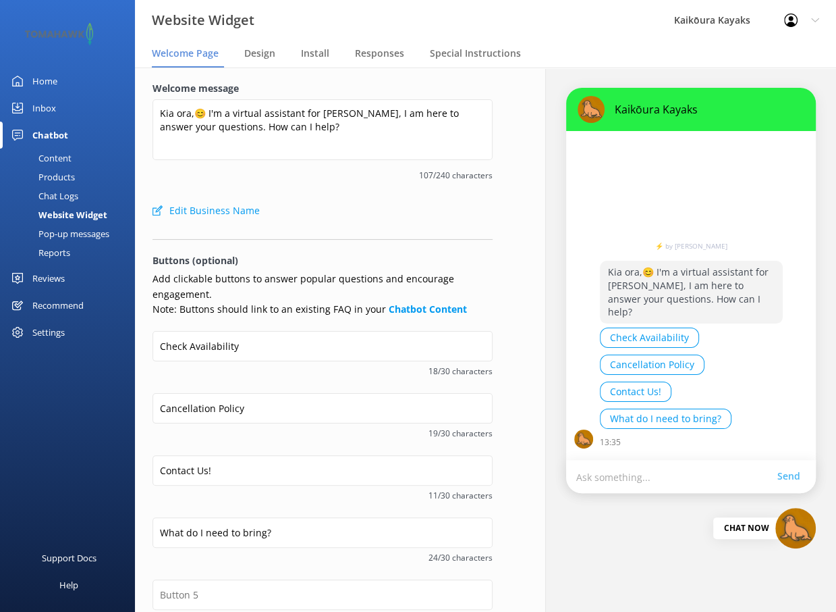
click at [69, 232] on div "Pop-up messages" at bounding box center [58, 233] width 101 height 19
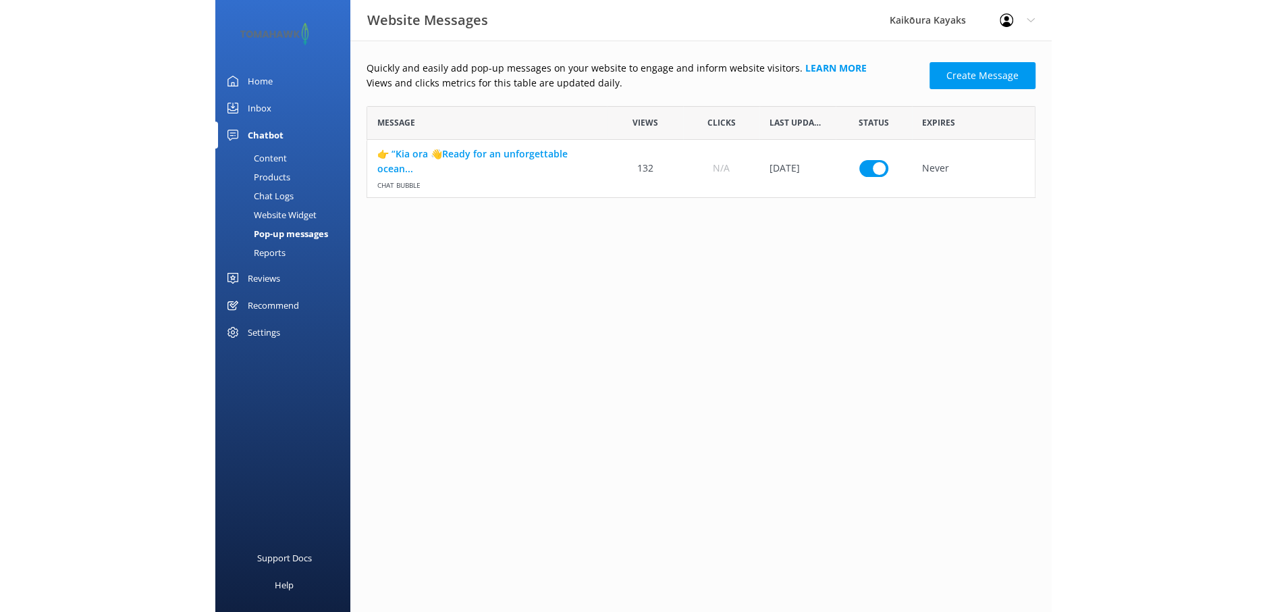
scroll to position [81, 658]
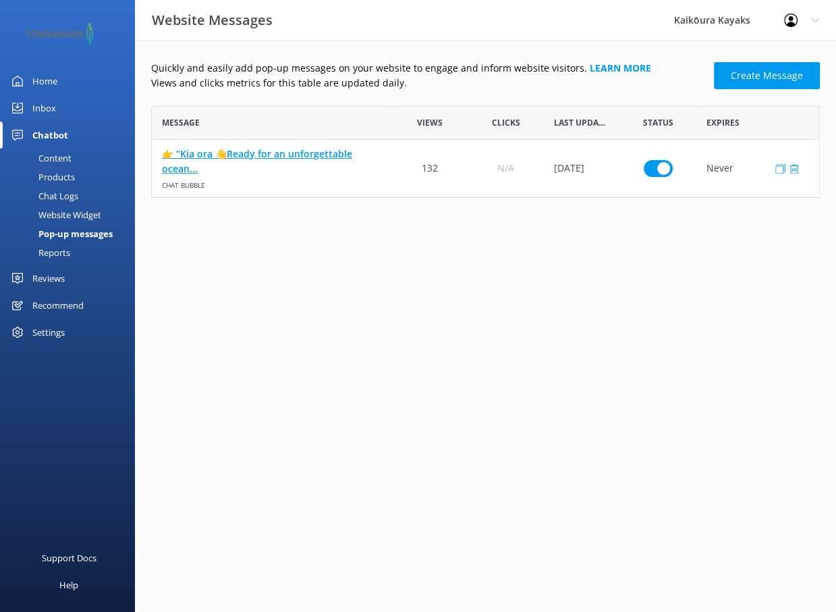
click at [282, 154] on link "👉 “Kia ora 👋Ready for an unforgettable ocean..." at bounding box center [271, 161] width 219 height 30
